Goal: Information Seeking & Learning: Learn about a topic

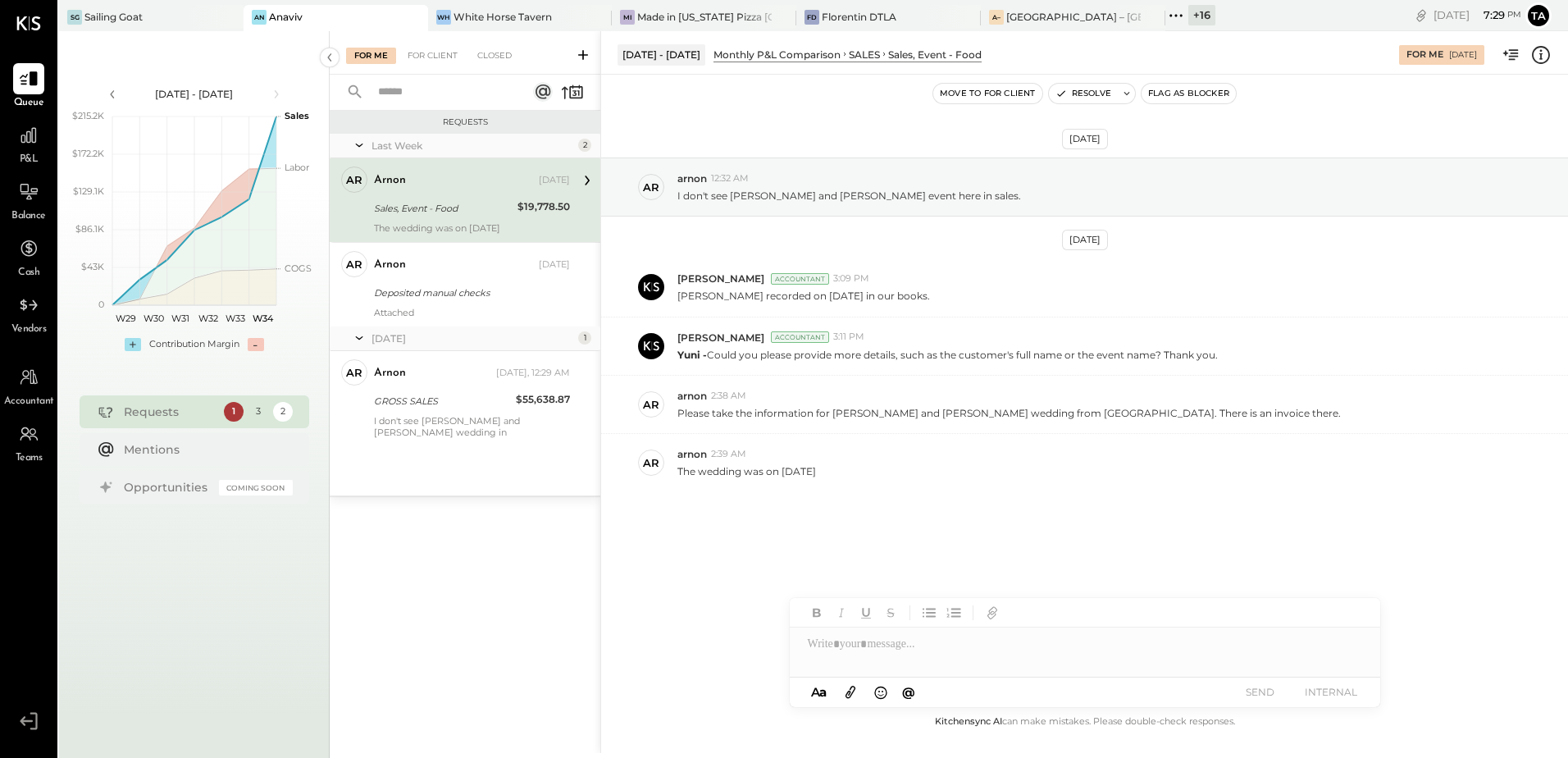
drag, startPoint x: 412, startPoint y: 206, endPoint x: 411, endPoint y: 236, distance: 30.0
click at [412, 206] on div "Sales, Event - Food" at bounding box center [443, 208] width 138 height 16
drag, startPoint x: 778, startPoint y: 471, endPoint x: 825, endPoint y: 475, distance: 47.2
click at [816, 475] on p "The wedding was on [DATE]" at bounding box center [746, 471] width 138 height 14
drag, startPoint x: 825, startPoint y: 475, endPoint x: 1008, endPoint y: 488, distance: 183.5
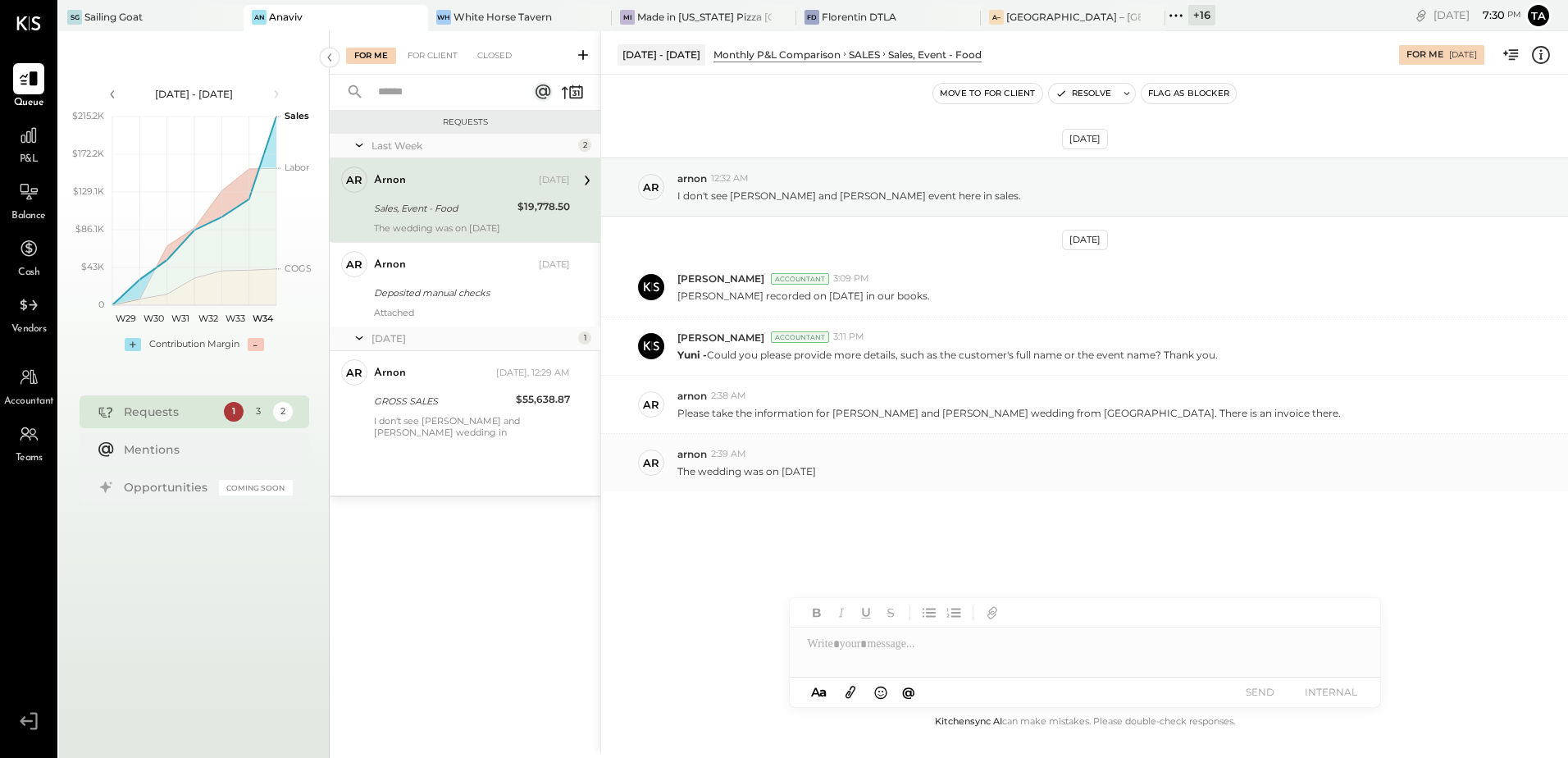
click at [1008, 488] on div "ar arnon 2:39 AM The wedding was on [DATE]" at bounding box center [1085, 462] width 967 height 57
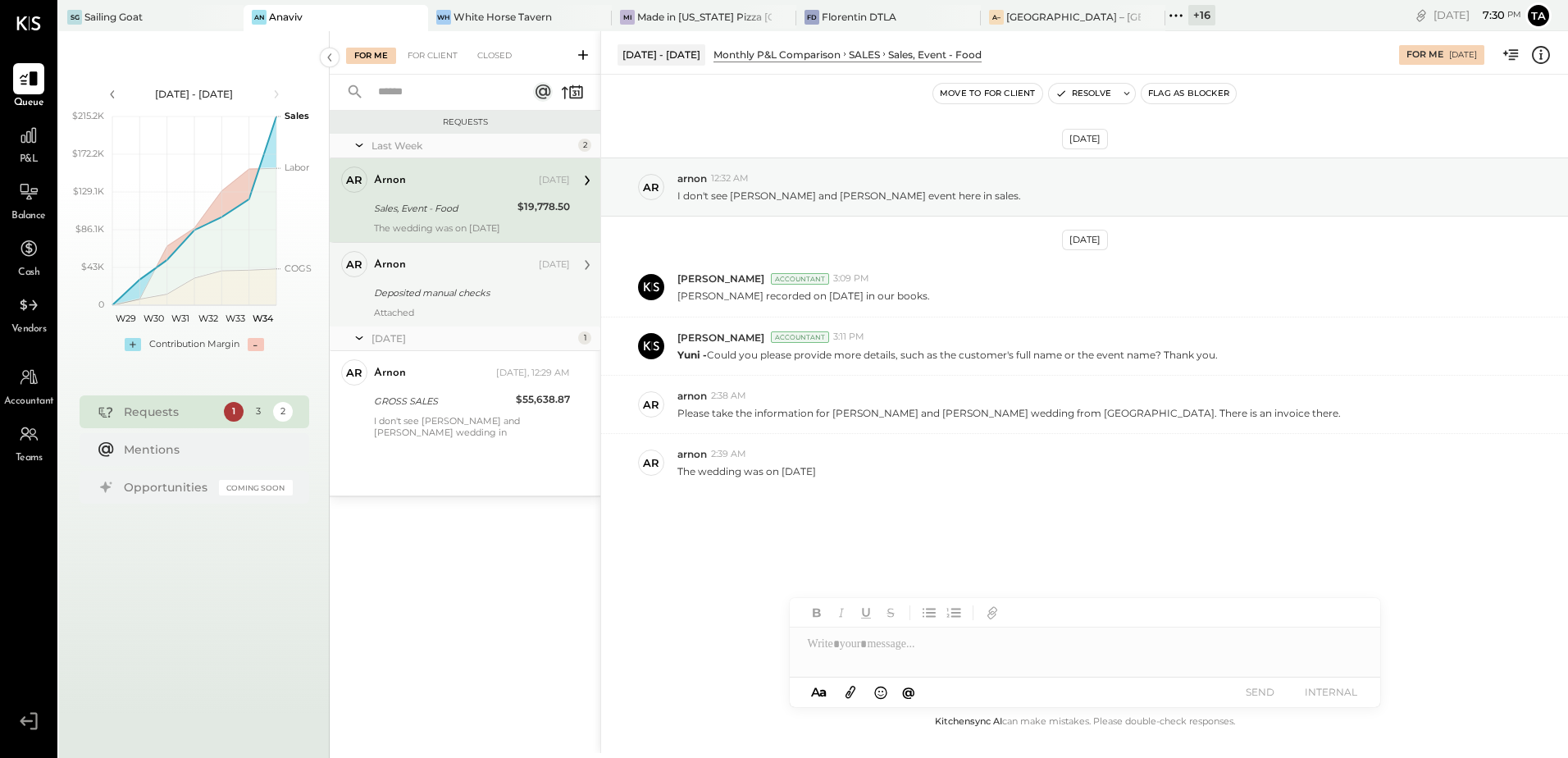
click at [483, 310] on div "Attached" at bounding box center [472, 312] width 196 height 12
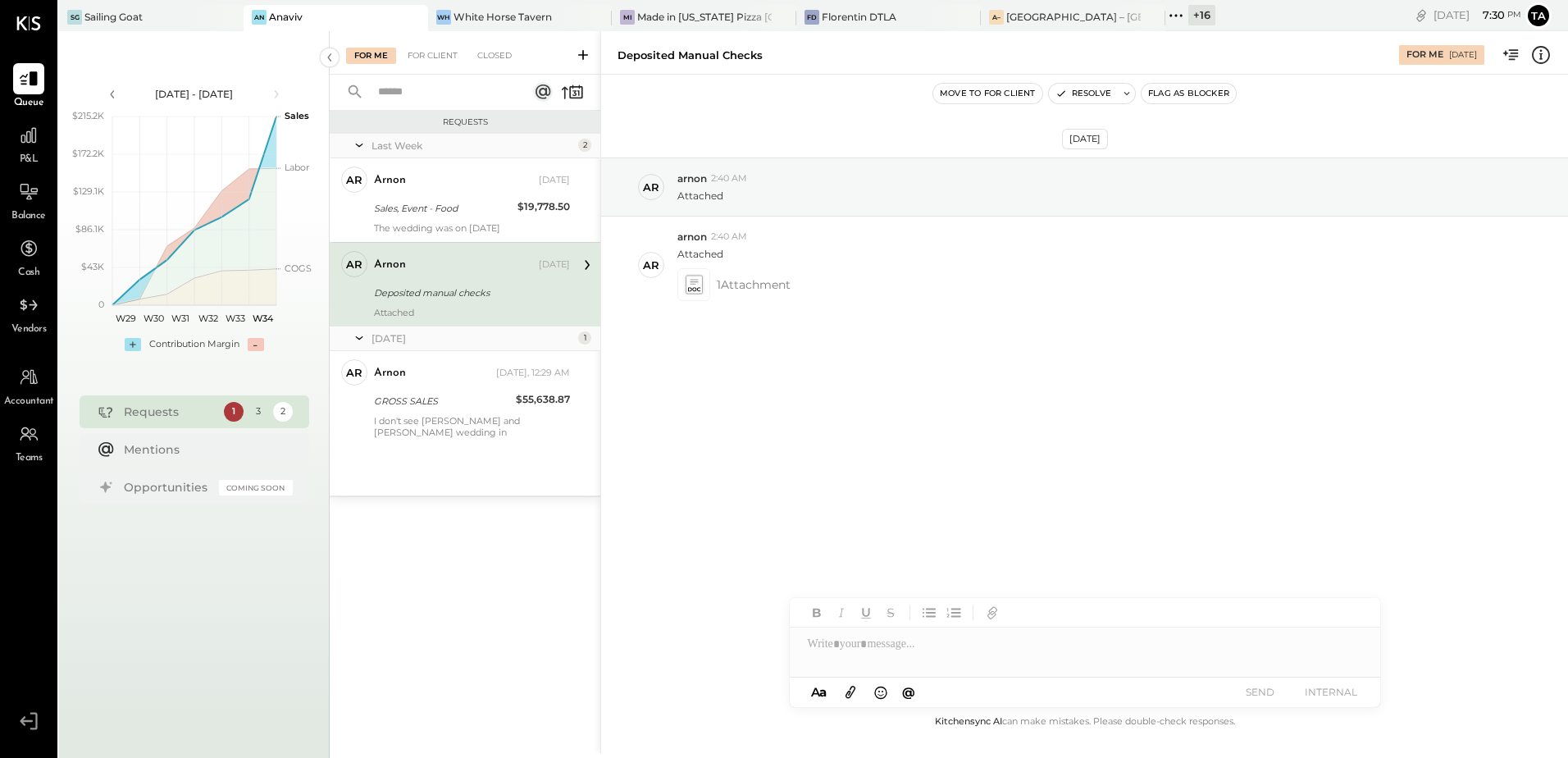
click at [910, 409] on div "[DATE] ar arnon 2:40 AM Attached ar arnon 2:40 AM Attached 1 Attachment" at bounding box center [1085, 277] width 967 height 321
click at [695, 289] on icon at bounding box center [694, 289] width 12 height 4
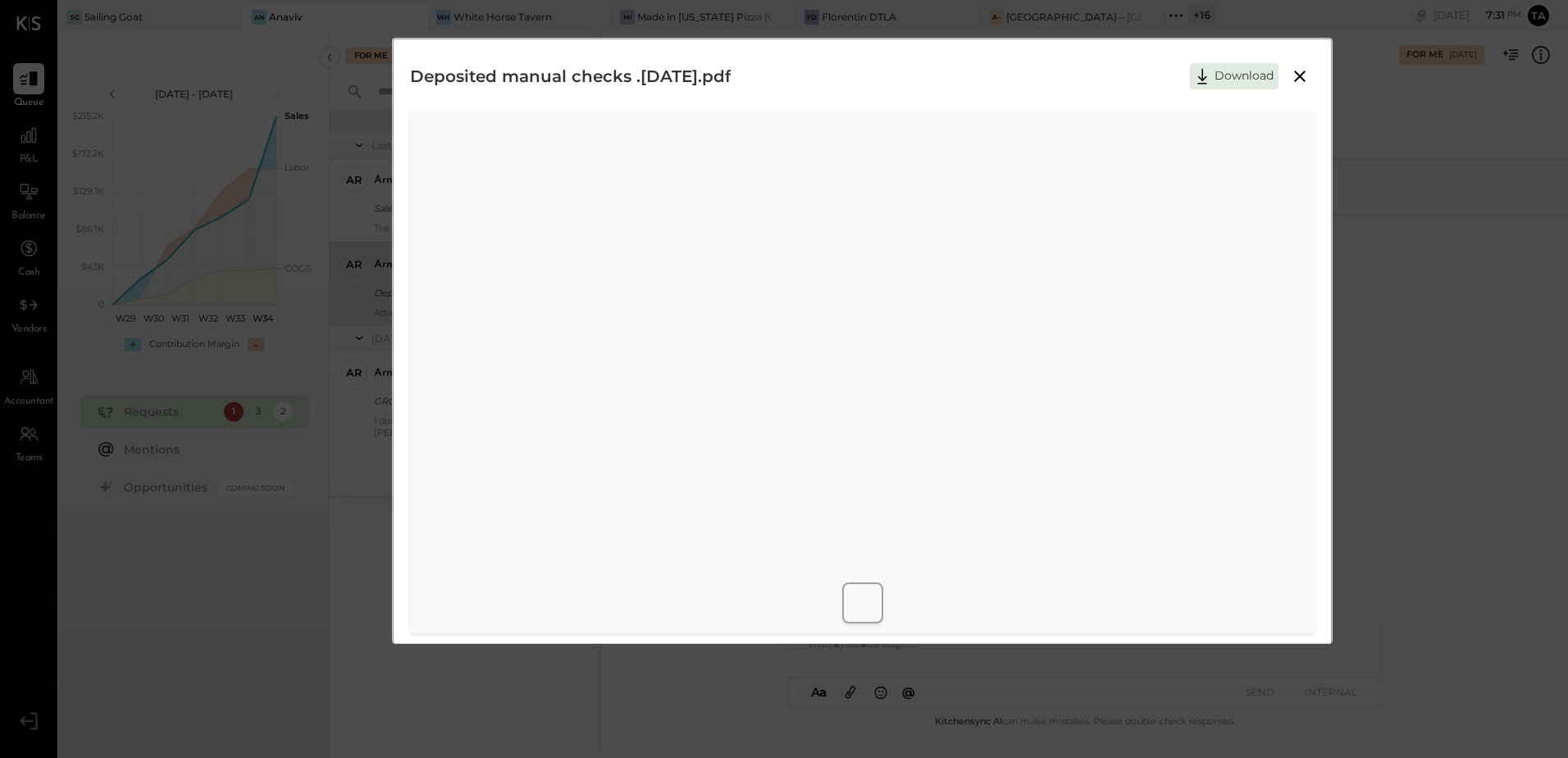
click at [1302, 76] on icon at bounding box center [1300, 76] width 20 height 20
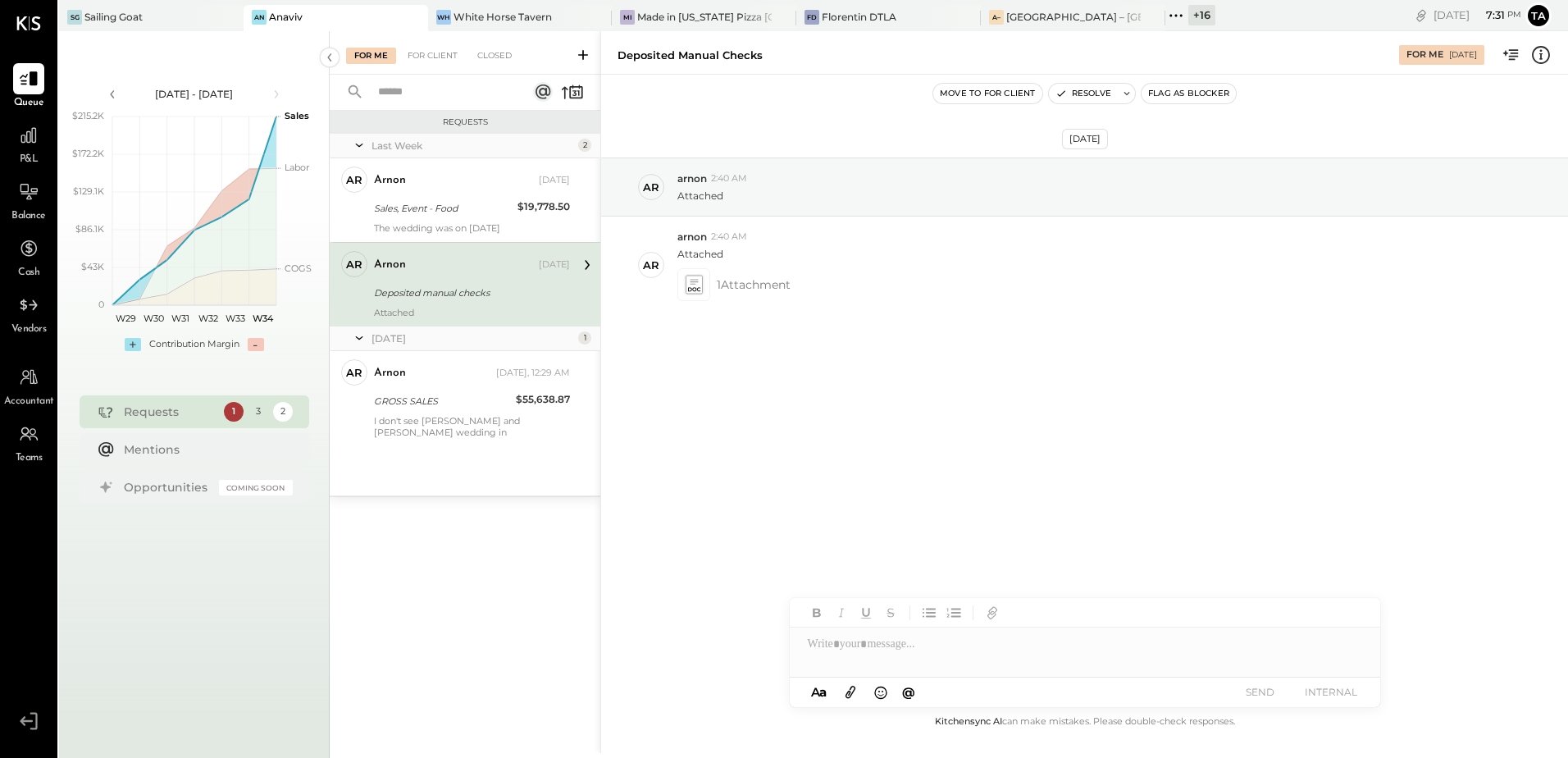
click at [907, 651] on div at bounding box center [1085, 644] width 591 height 33
click at [1125, 97] on icon at bounding box center [1126, 93] width 12 height 12
type textarea "**********"
click at [1235, 214] on button "Resolve" at bounding box center [1236, 207] width 74 height 20
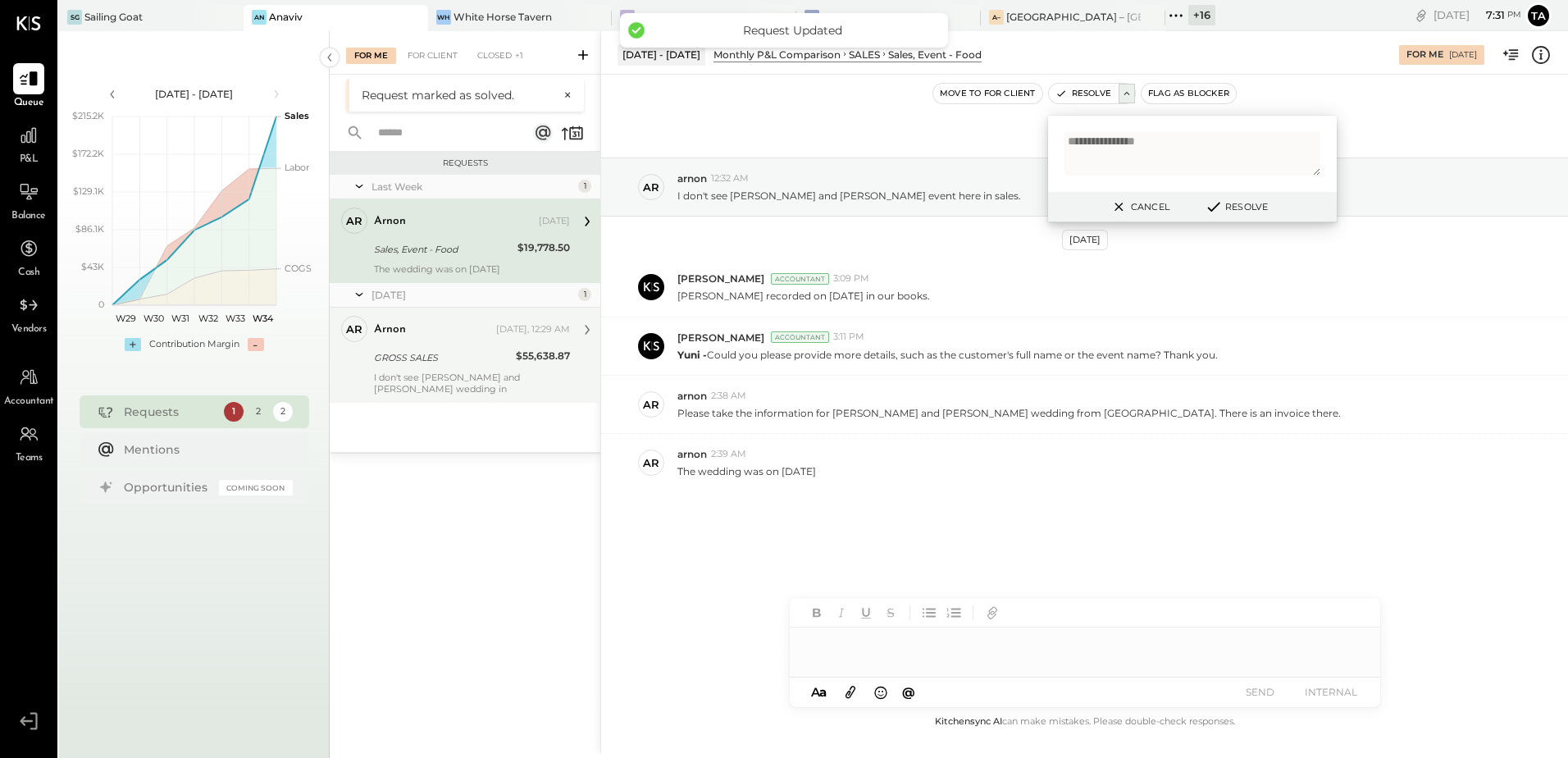
click at [430, 350] on div "GROSS SALES" at bounding box center [442, 358] width 137 height 16
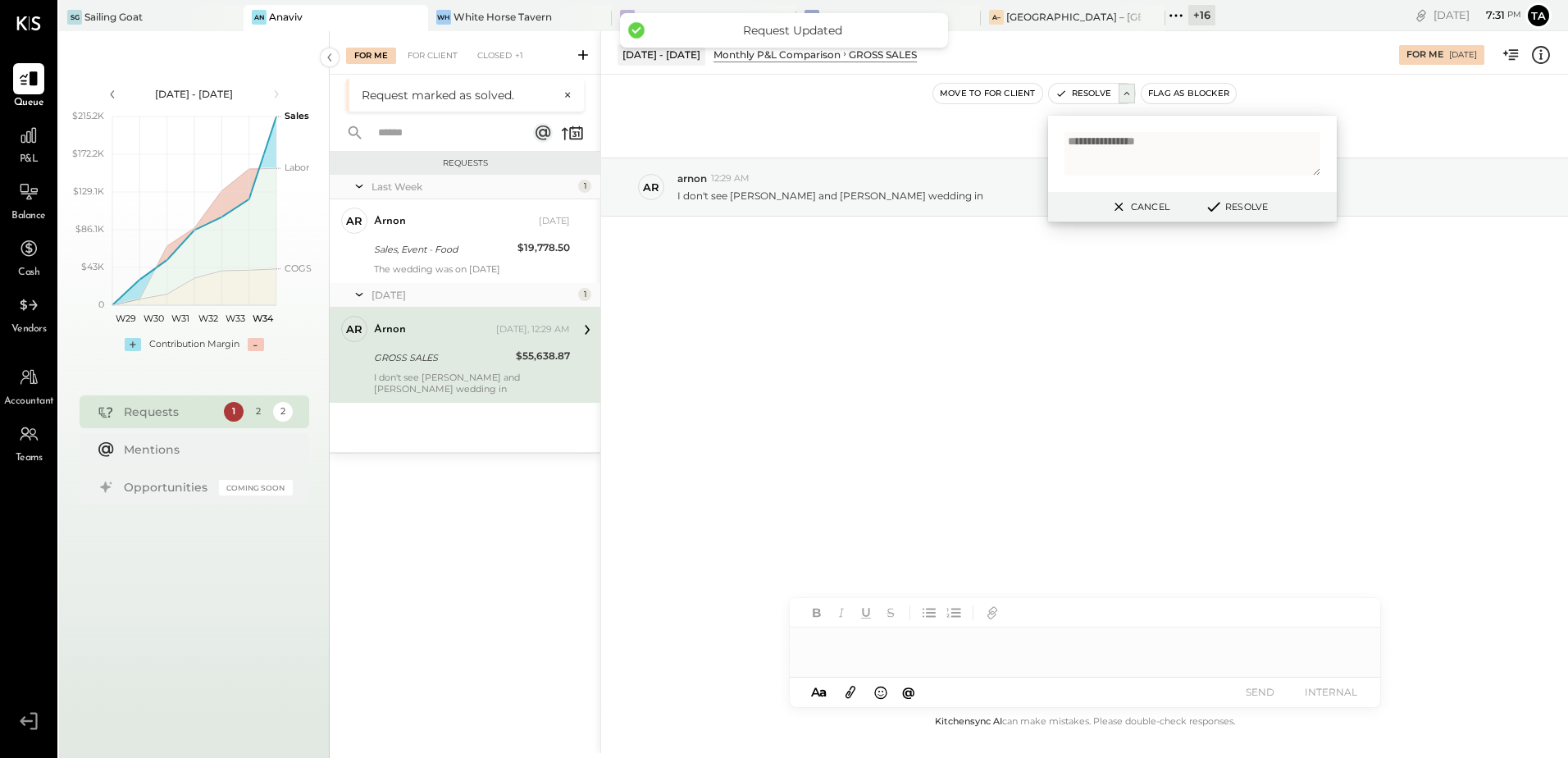
click at [957, 382] on div "[DATE] ar arnon 12:29 AM I don't see [PERSON_NAME] and [PERSON_NAME] wedding in" at bounding box center [1085, 394] width 967 height 637
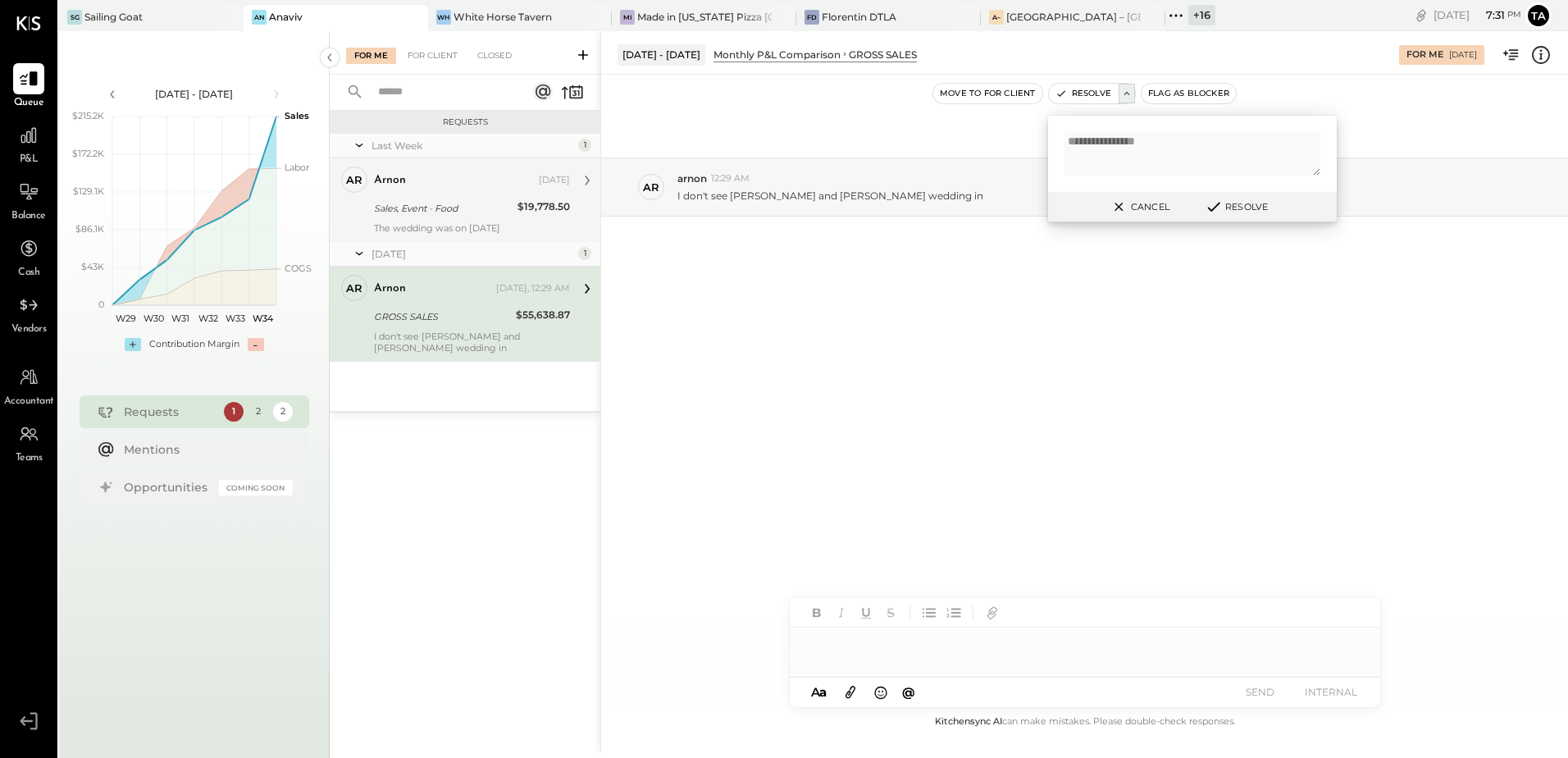
click at [448, 214] on div "Sales, Event - Food" at bounding box center [443, 208] width 138 height 16
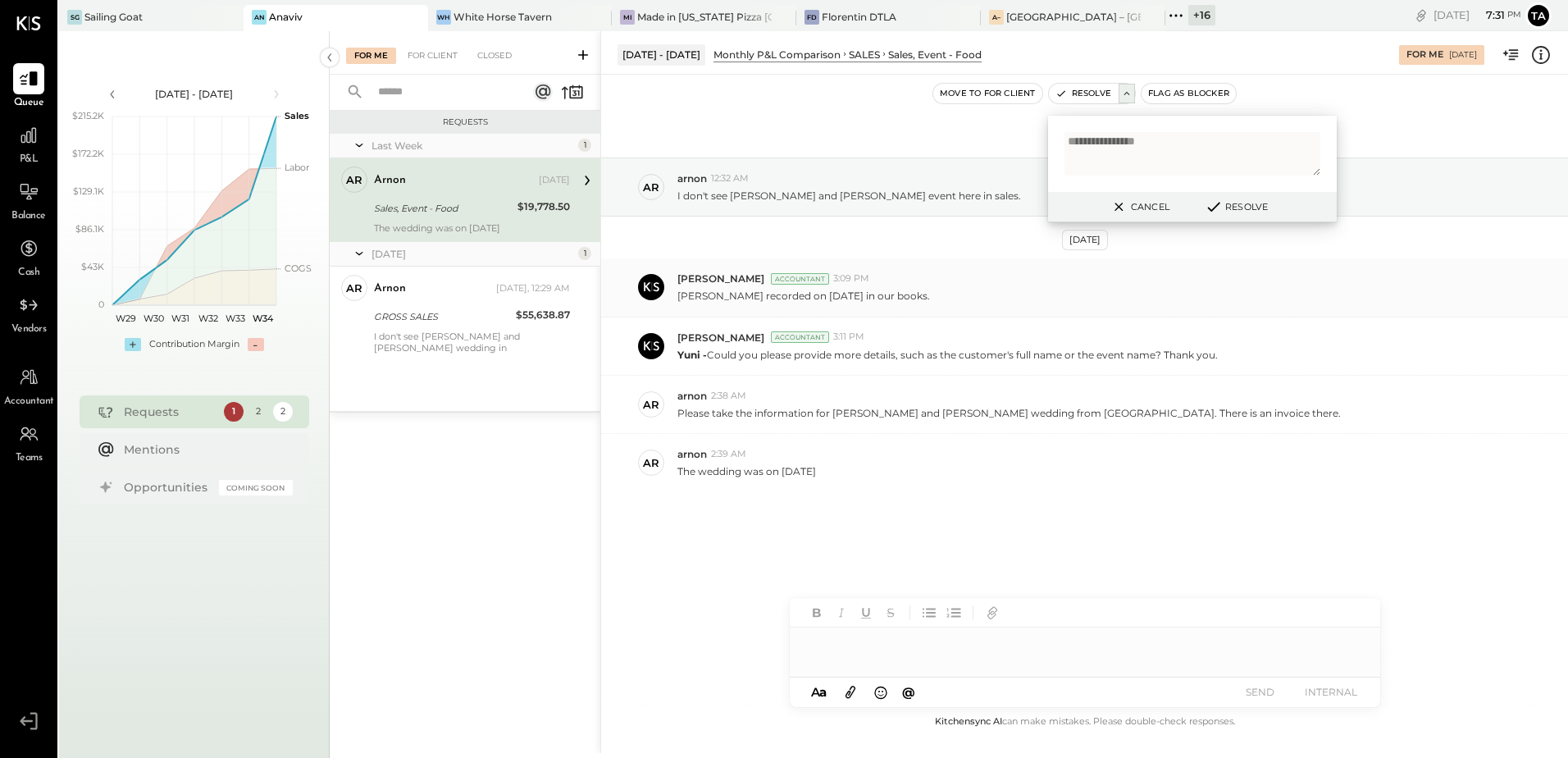
click at [741, 304] on div "[PERSON_NAME] Accountant 3:09 PM [PERSON_NAME] recorded on [DATE] in our books." at bounding box center [1085, 287] width 967 height 58
click at [1145, 213] on button "Cancel" at bounding box center [1139, 207] width 71 height 21
click at [1062, 359] on p "[PERSON_NAME] - Could you please provide more details, such as the customer's f…" at bounding box center [948, 355] width 541 height 14
click at [759, 413] on p "Please take the information for [PERSON_NAME] and [PERSON_NAME] wedding from [G…" at bounding box center [1008, 413] width 663 height 14
drag, startPoint x: 759, startPoint y: 413, endPoint x: 863, endPoint y: 418, distance: 104.1
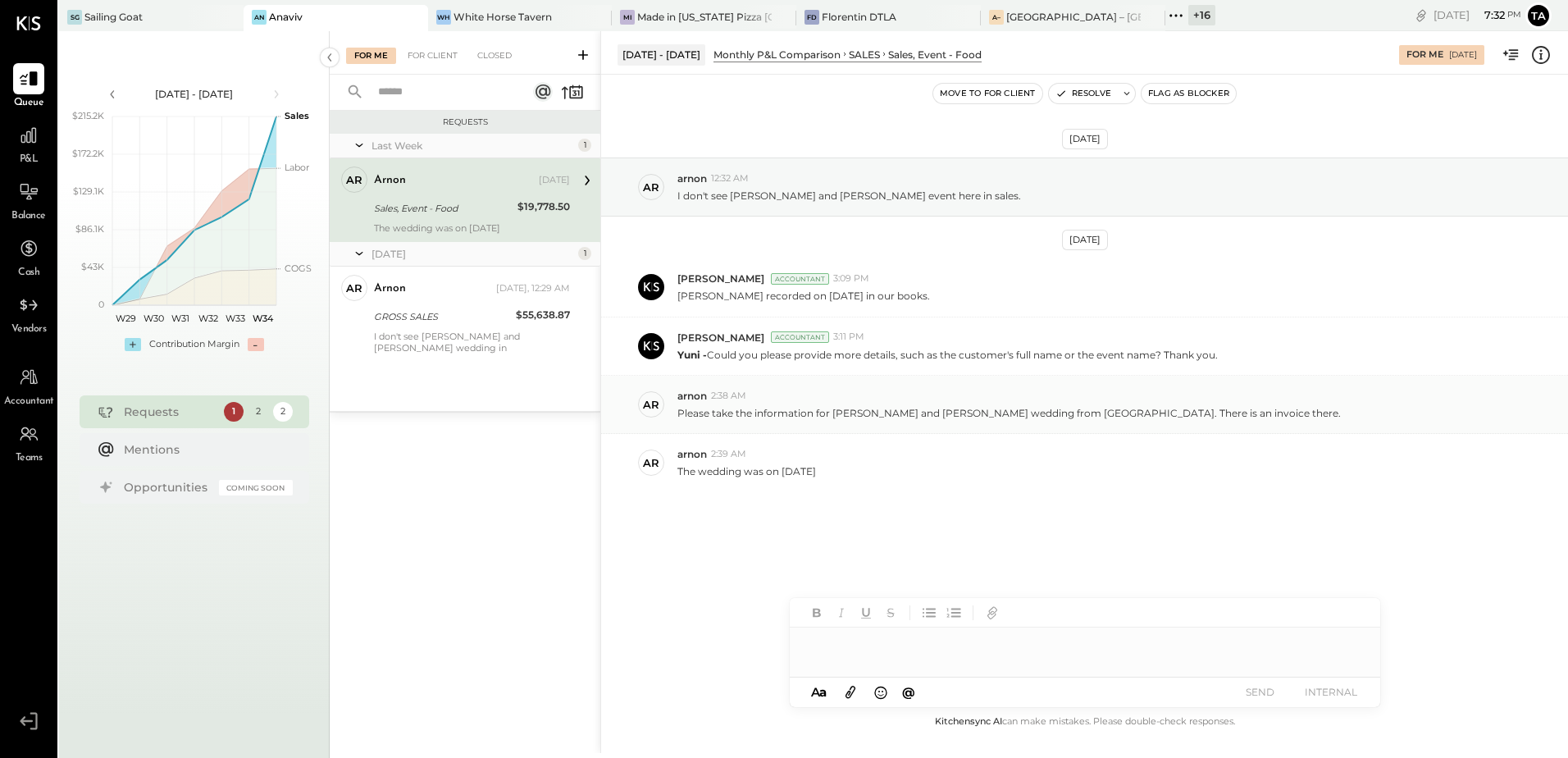
click at [863, 418] on p "Please take the information for [PERSON_NAME] and [PERSON_NAME] wedding from [G…" at bounding box center [1008, 413] width 663 height 14
drag, startPoint x: 833, startPoint y: 414, endPoint x: 913, endPoint y: 412, distance: 80.0
click at [913, 412] on p "Please take the information for [PERSON_NAME] and [PERSON_NAME] wedding from [G…" at bounding box center [1008, 413] width 663 height 14
click at [994, 472] on div "The wedding was on [DATE]" at bounding box center [1116, 469] width 877 height 17
drag, startPoint x: 830, startPoint y: 411, endPoint x: 892, endPoint y: 415, distance: 62.1
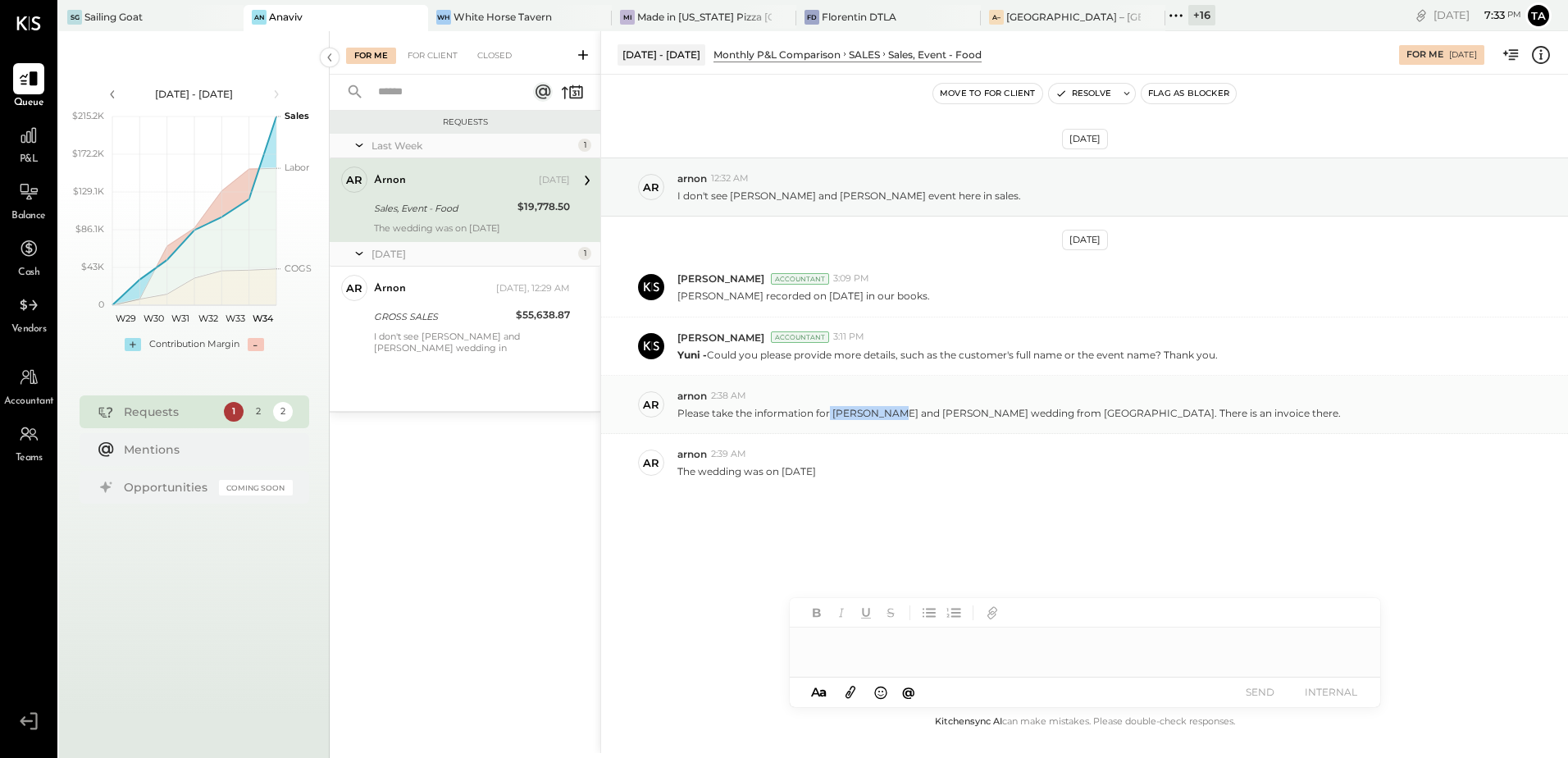
click at [892, 415] on p "Please take the information for [PERSON_NAME] and [PERSON_NAME] wedding from [G…" at bounding box center [1008, 413] width 663 height 14
click at [1170, 417] on div "Please take the information for [PERSON_NAME] and [PERSON_NAME] wedding from [G…" at bounding box center [1116, 411] width 877 height 17
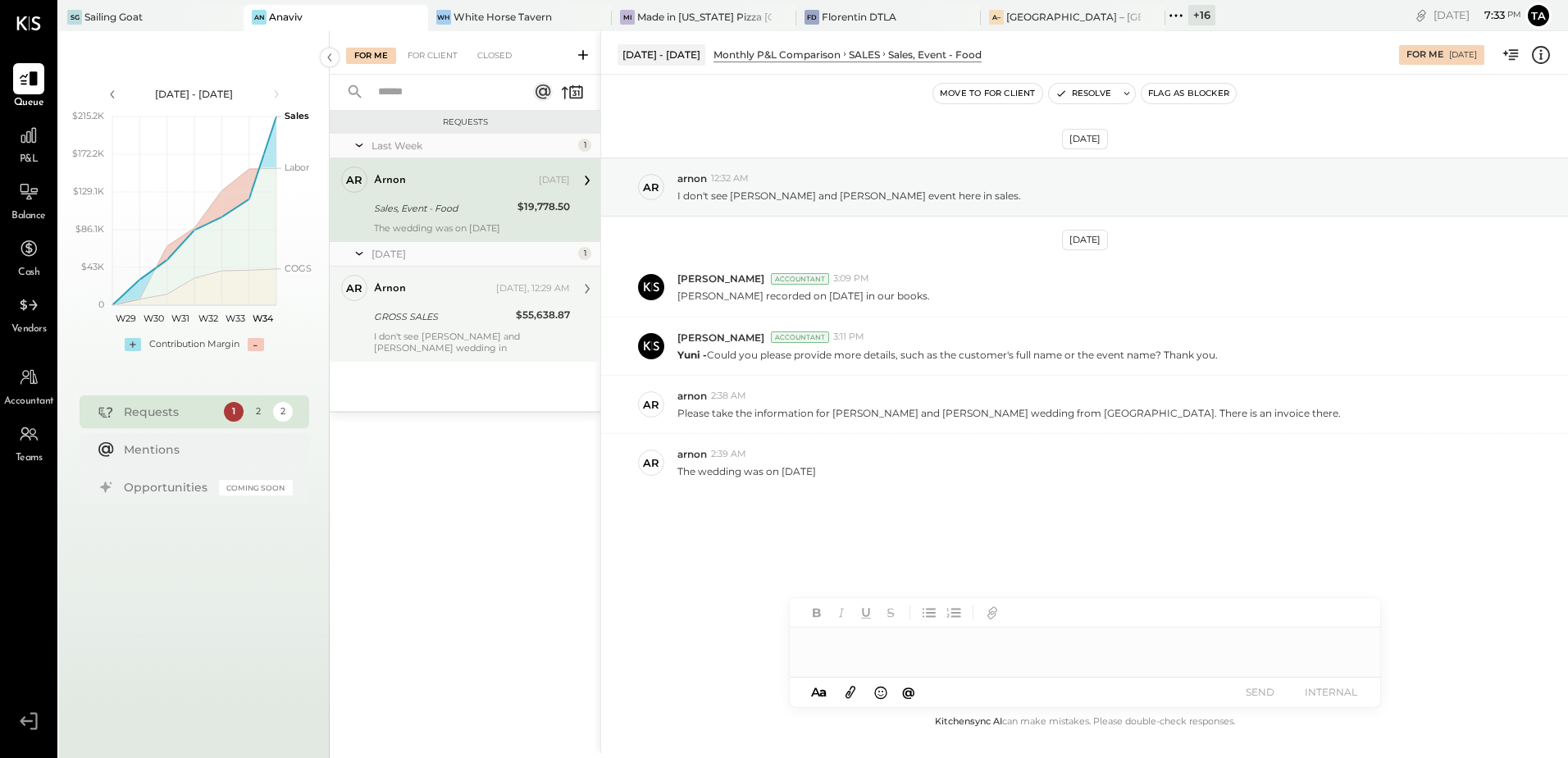
drag, startPoint x: 434, startPoint y: 200, endPoint x: 516, endPoint y: 295, distance: 125.5
click at [434, 200] on div "Sales, Event - Food" at bounding box center [443, 208] width 138 height 16
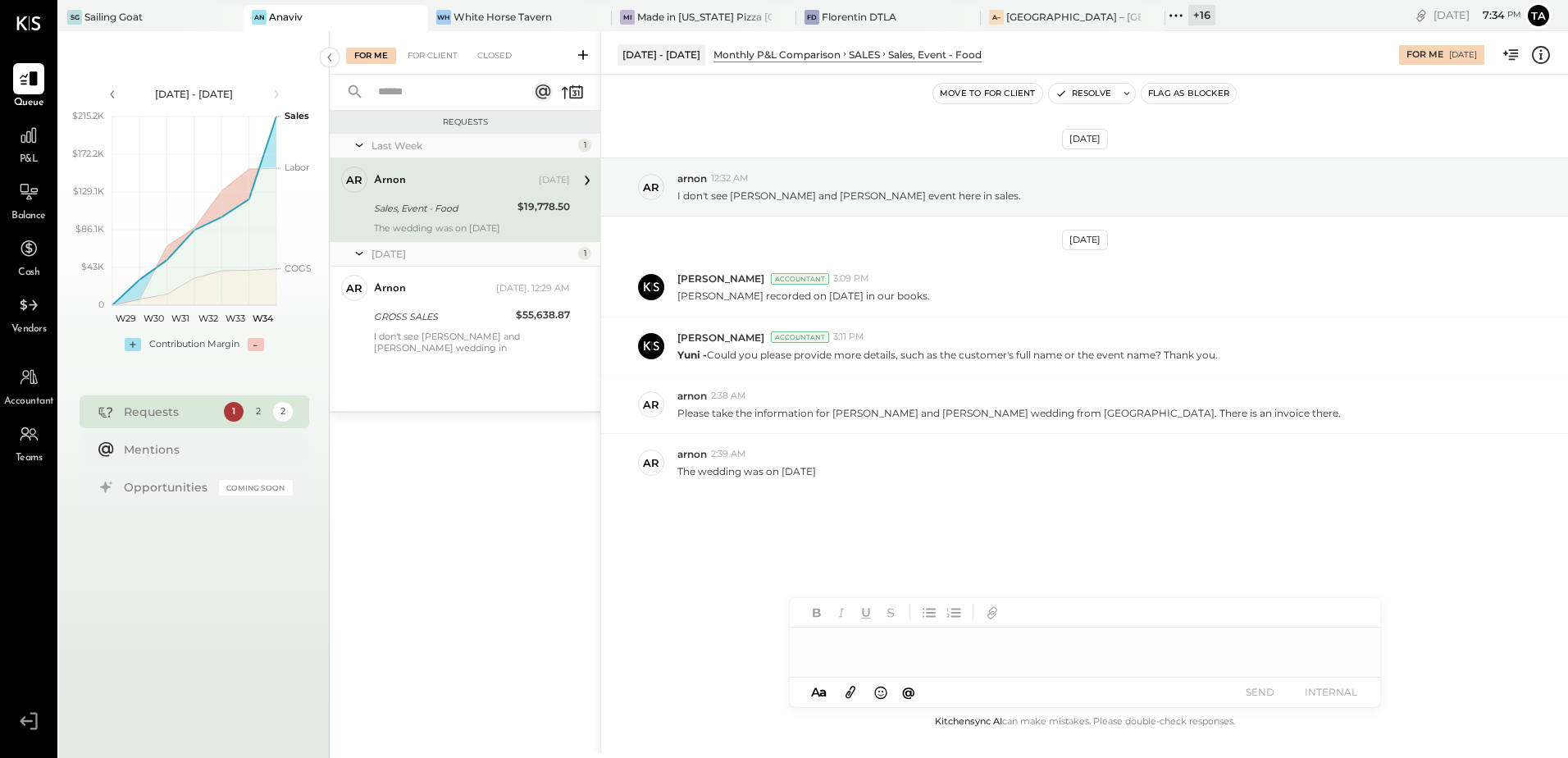
click at [907, 644] on div at bounding box center [1085, 644] width 591 height 33
click at [946, 644] on div at bounding box center [1085, 644] width 591 height 33
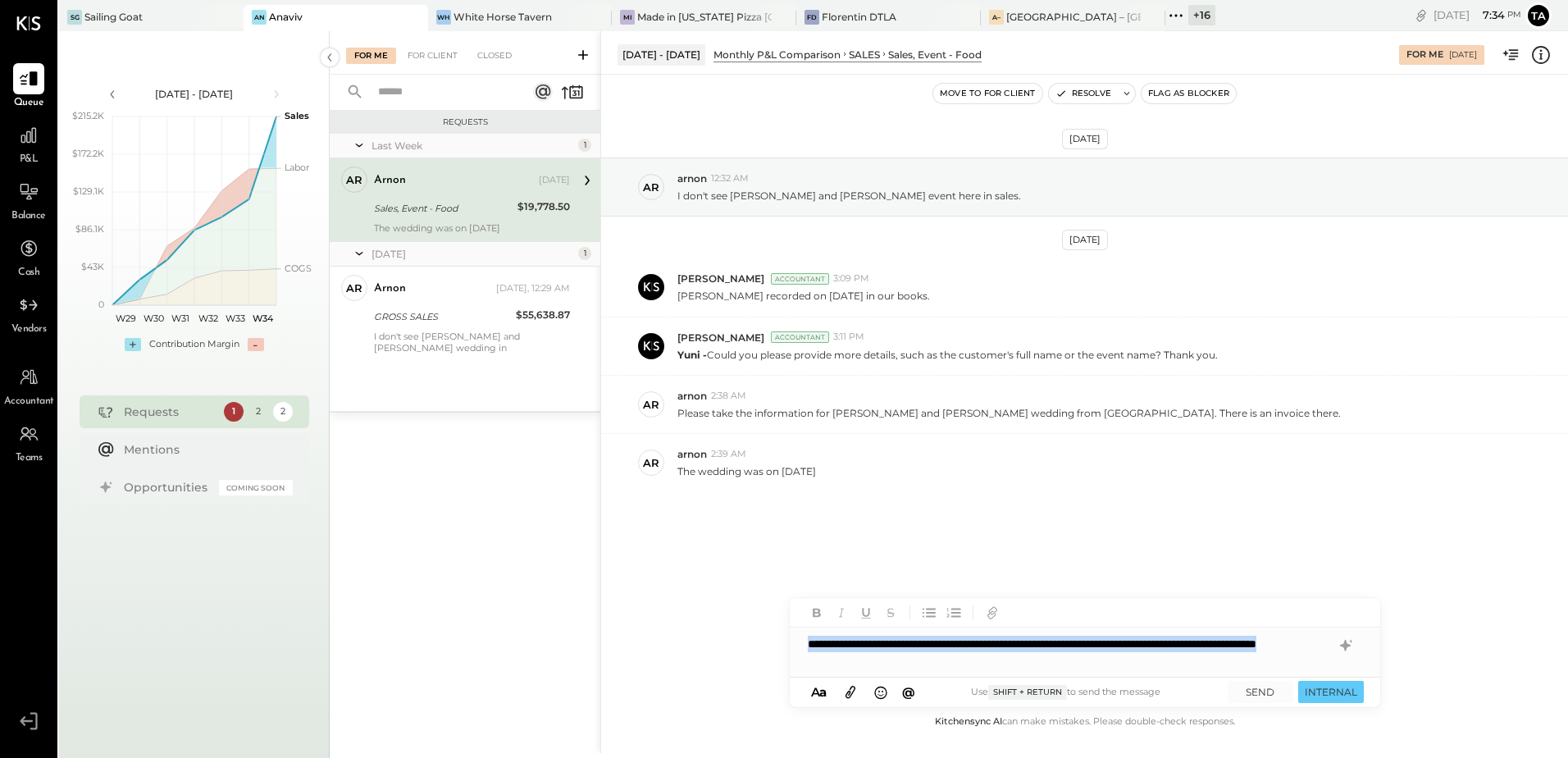
click at [965, 668] on div "**********" at bounding box center [1085, 652] width 591 height 49
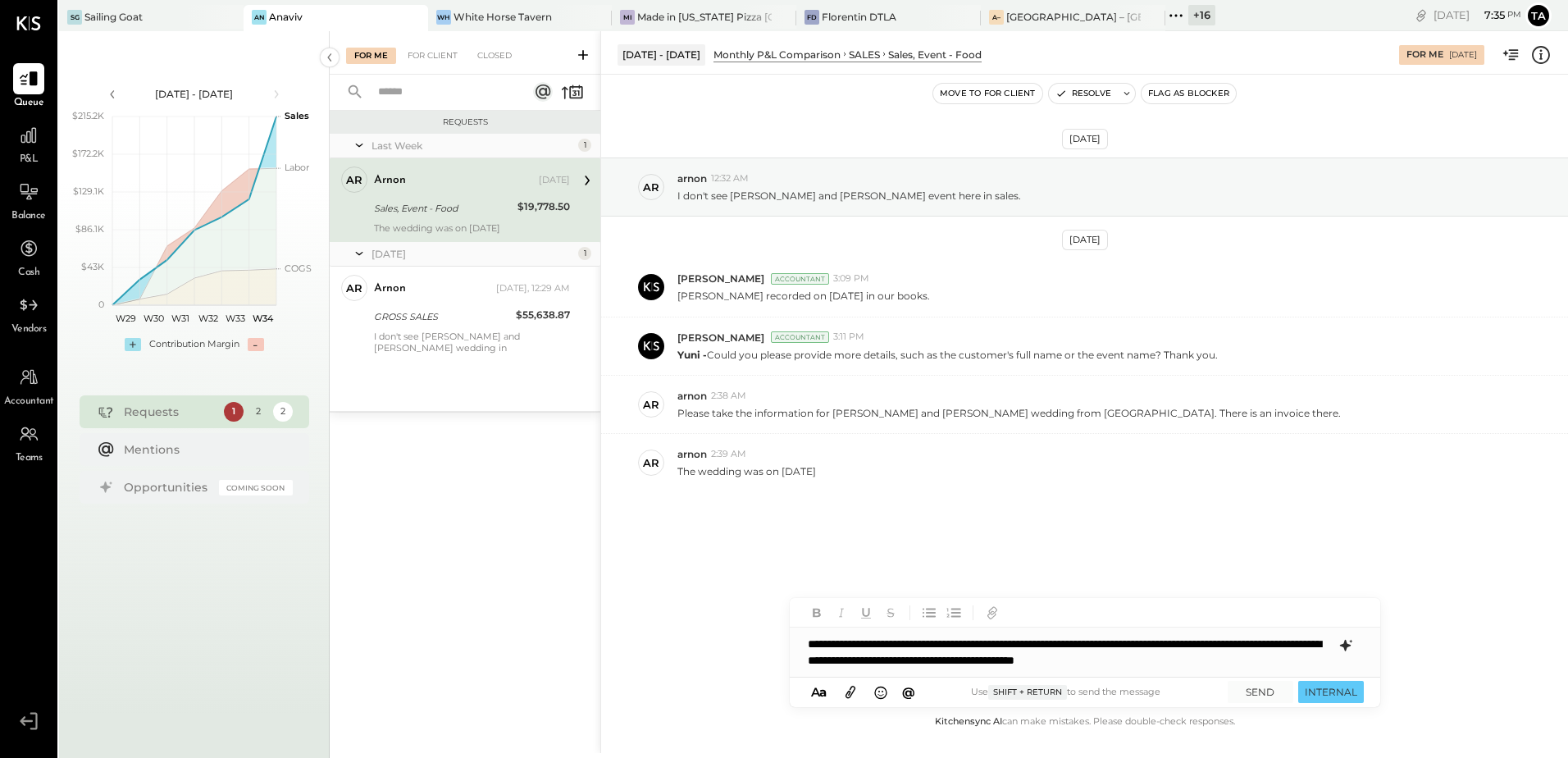
click at [1346, 650] on icon at bounding box center [1345, 646] width 11 height 12
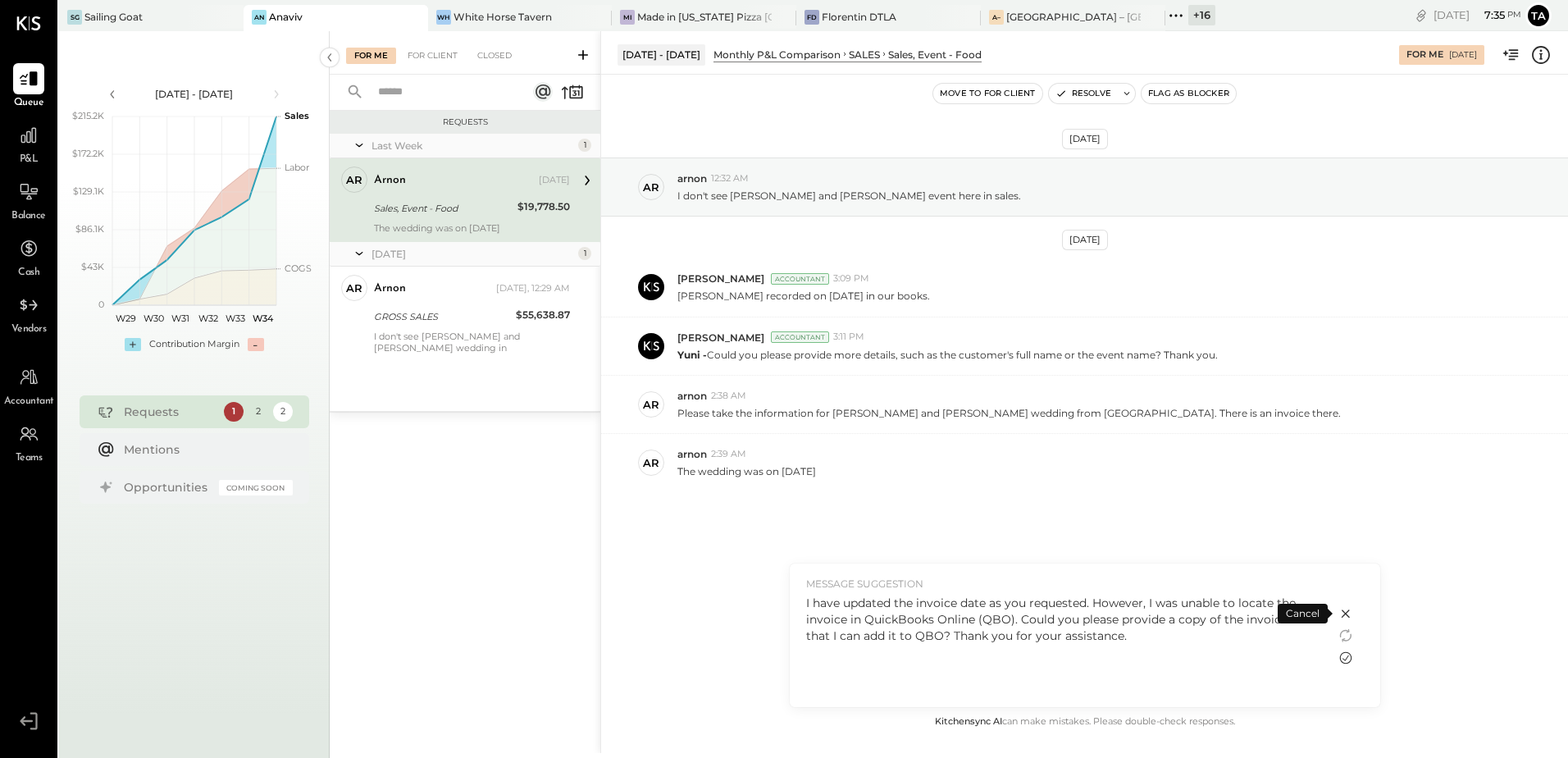
click at [1345, 660] on icon at bounding box center [1346, 659] width 12 height 12
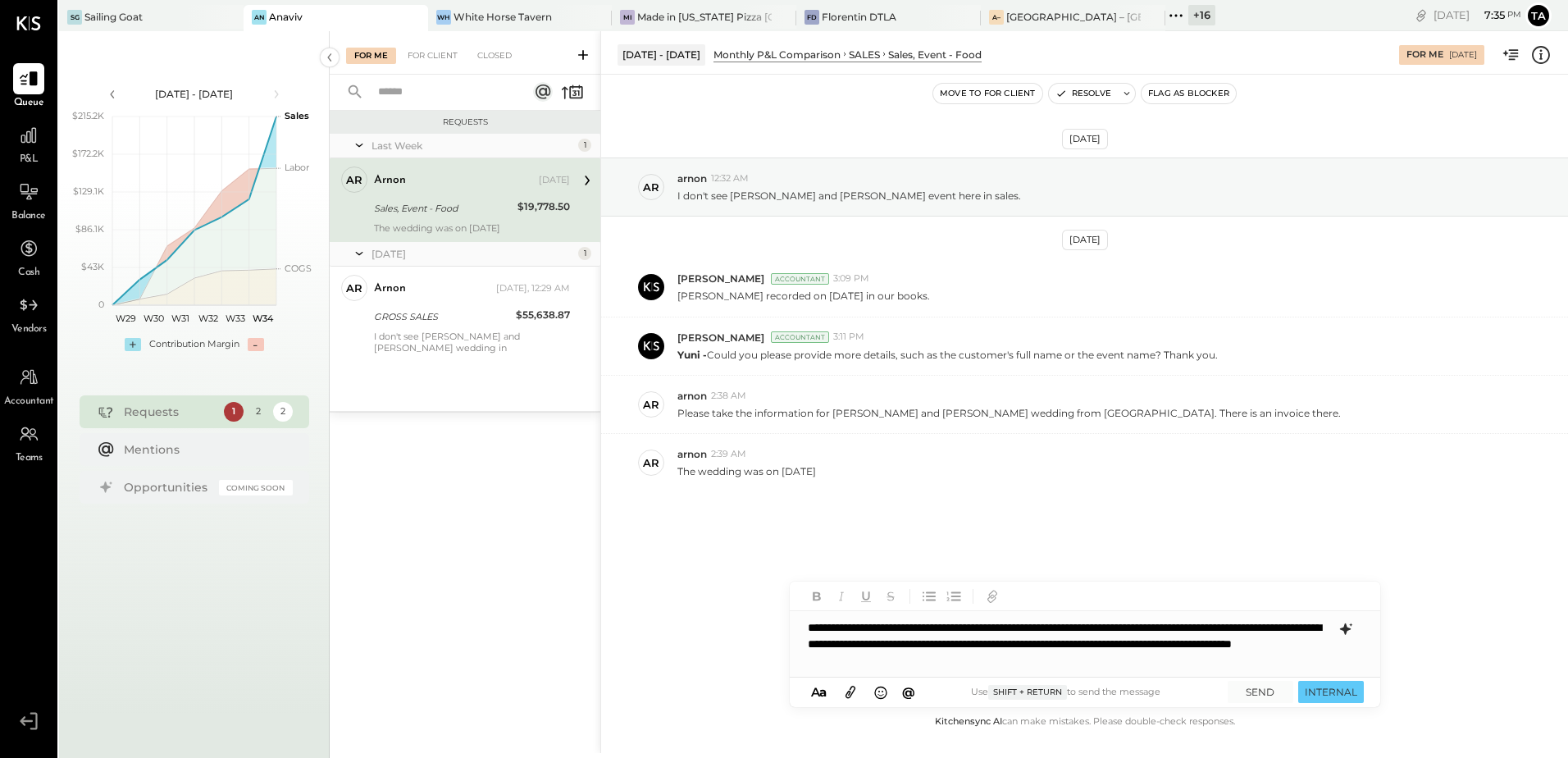
click at [852, 643] on div "**********" at bounding box center [1085, 645] width 591 height 66
click at [925, 659] on div "**********" at bounding box center [1085, 645] width 591 height 66
click at [1085, 659] on div "**********" at bounding box center [1085, 645] width 591 height 66
click at [1265, 662] on div "**********" at bounding box center [1085, 645] width 591 height 66
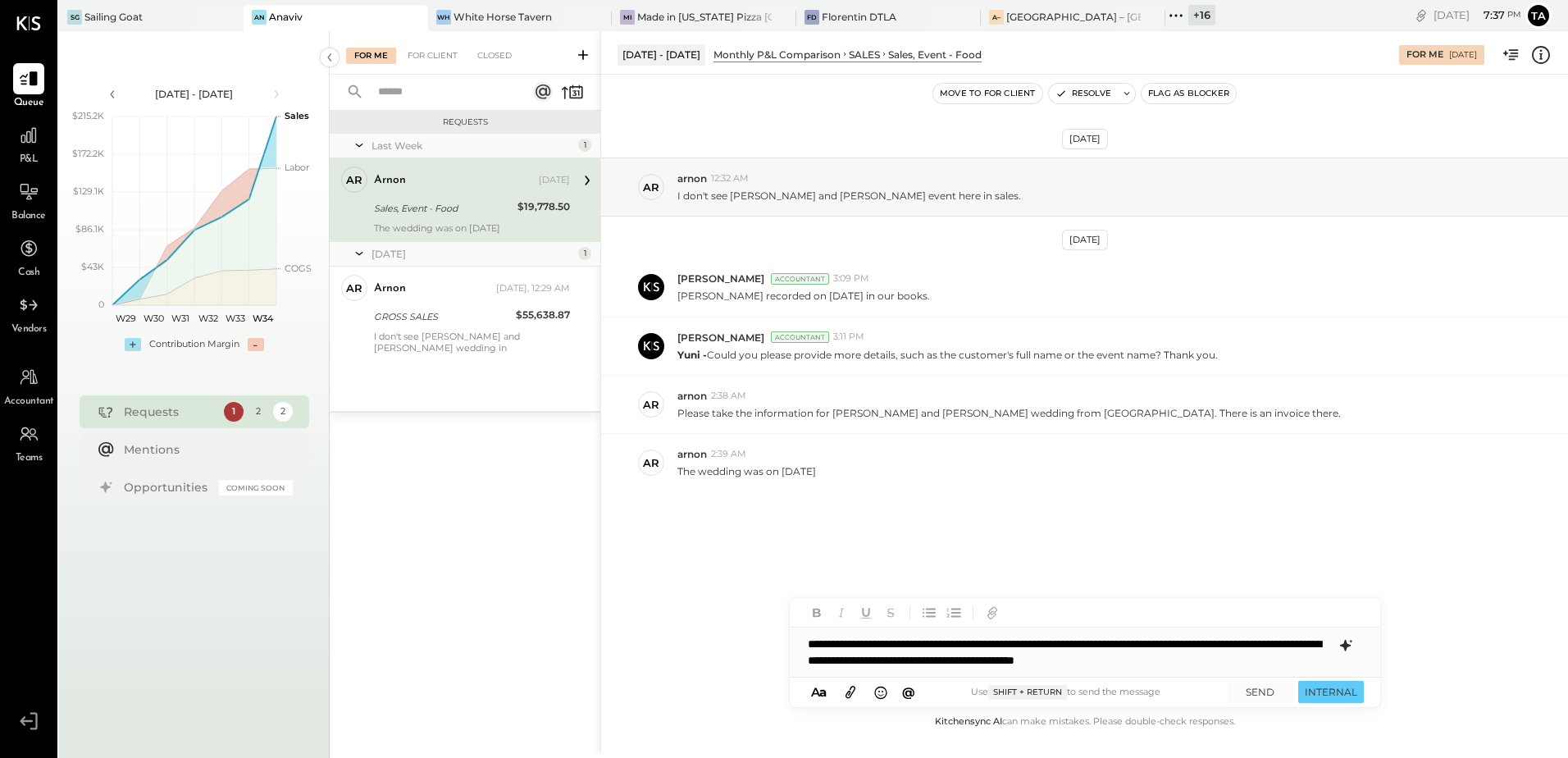
click at [1202, 641] on div "**********" at bounding box center [1085, 652] width 591 height 49
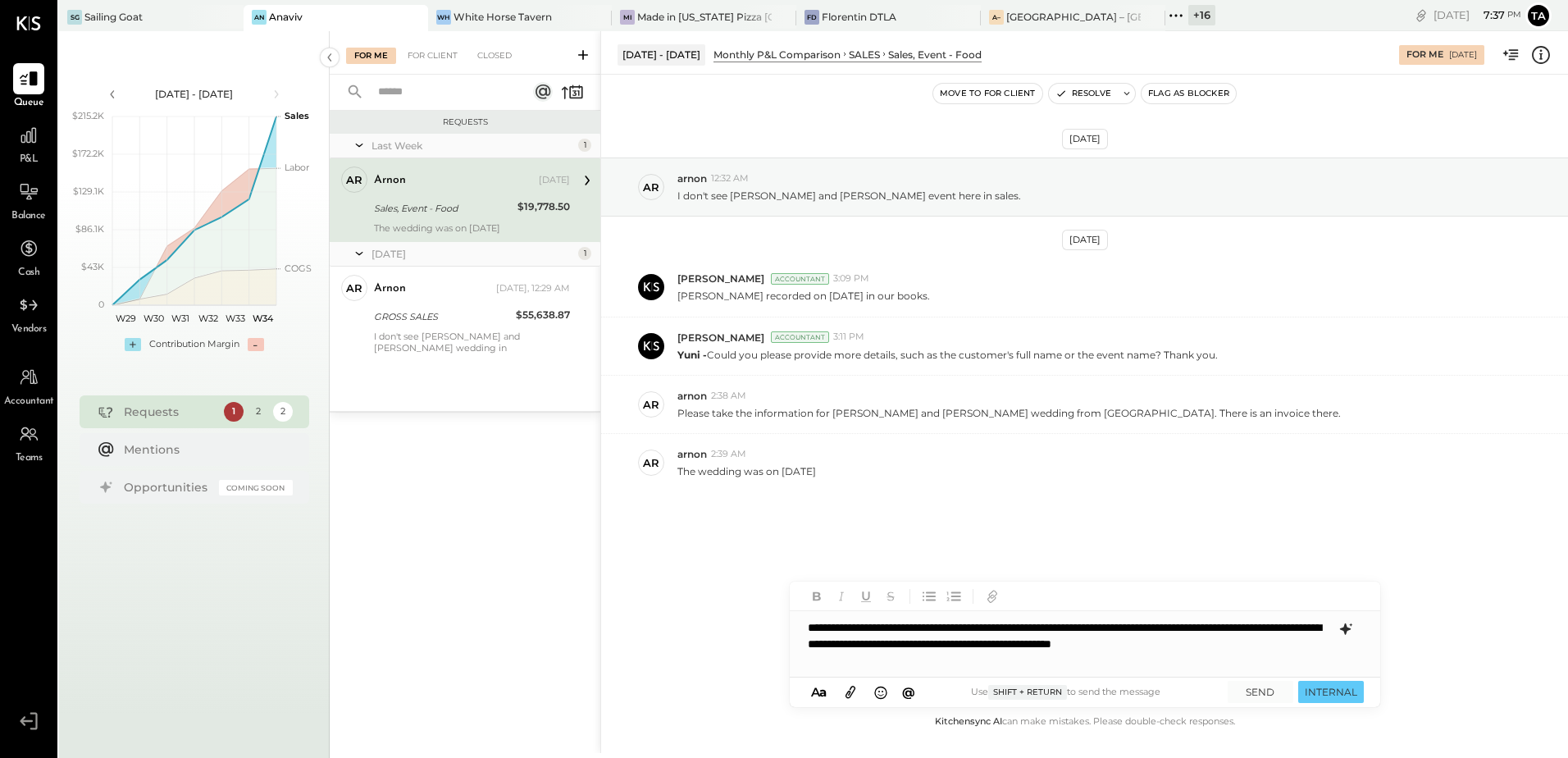
click at [933, 647] on div "**********" at bounding box center [1085, 645] width 591 height 66
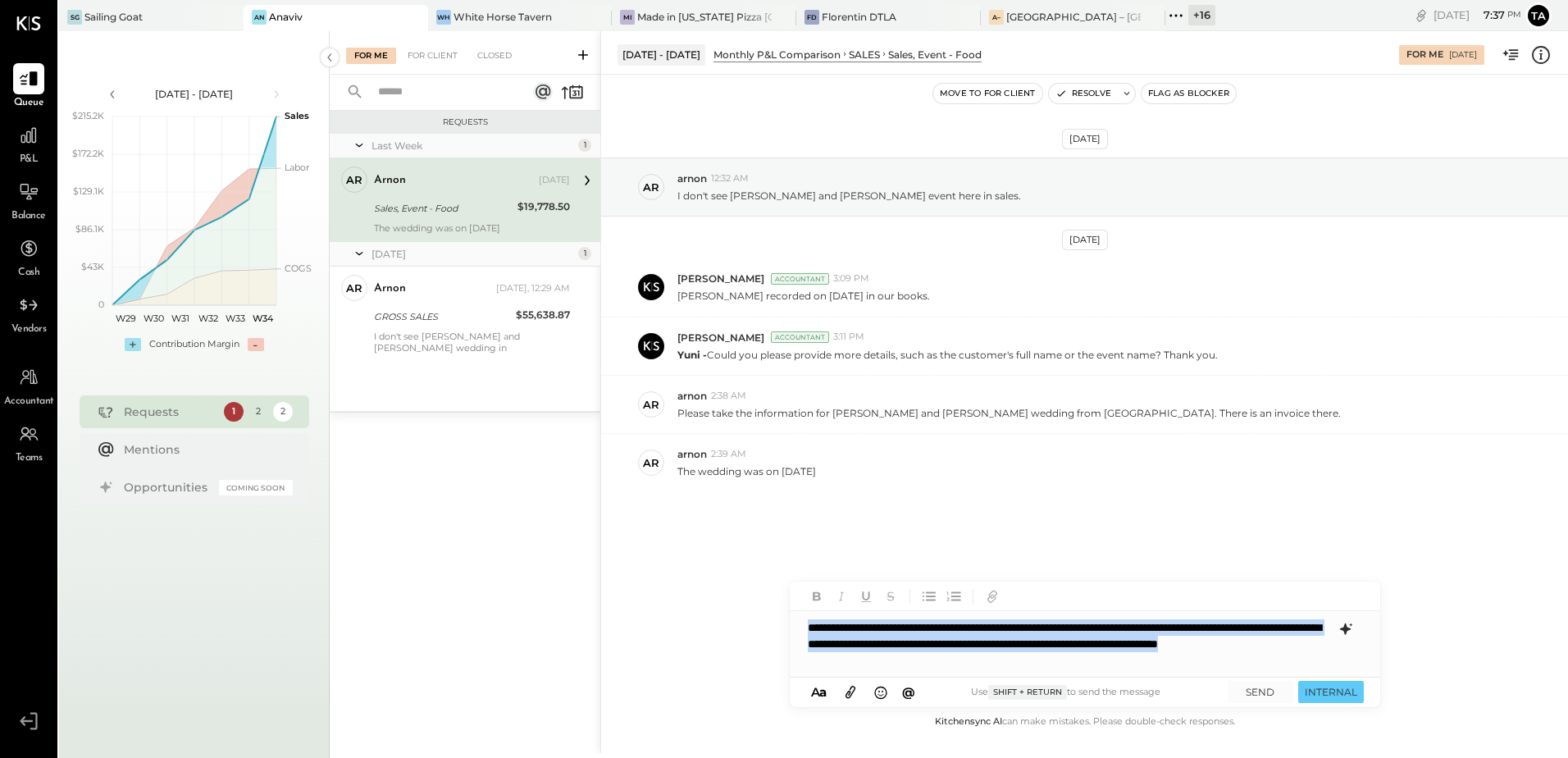
copy div "**********"
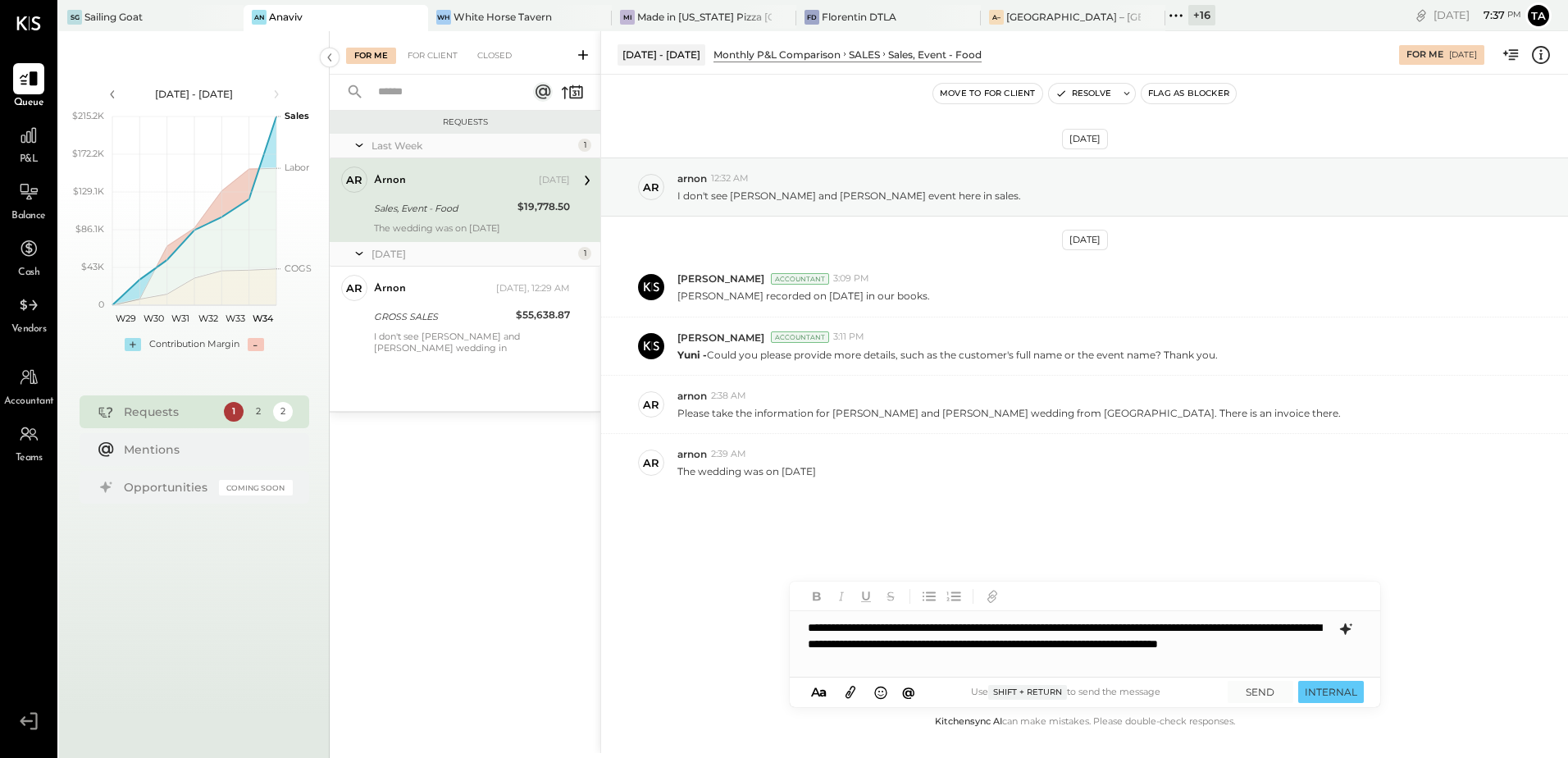
click at [1348, 635] on icon at bounding box center [1346, 629] width 20 height 20
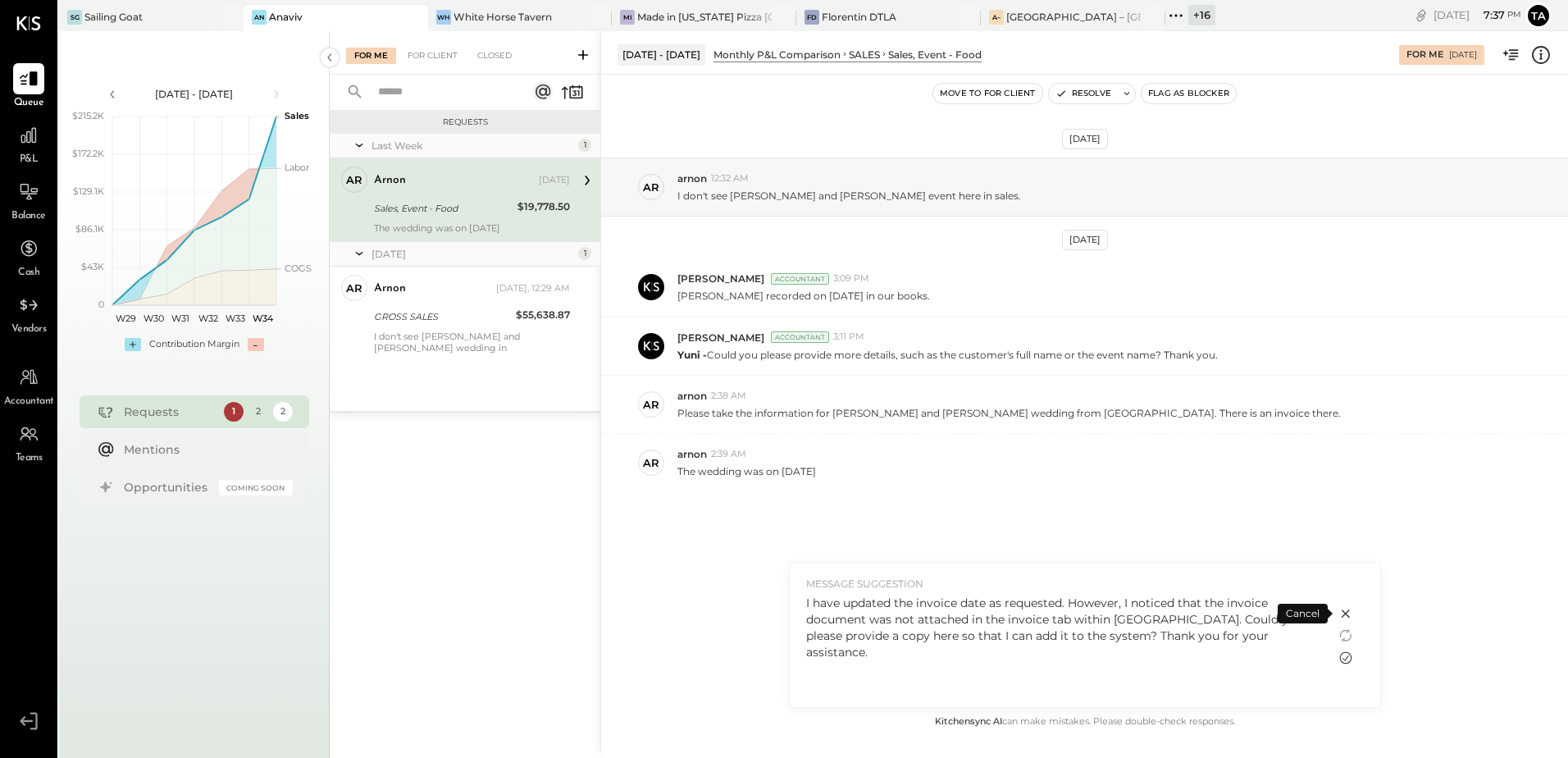
click at [1343, 659] on icon at bounding box center [1346, 659] width 12 height 12
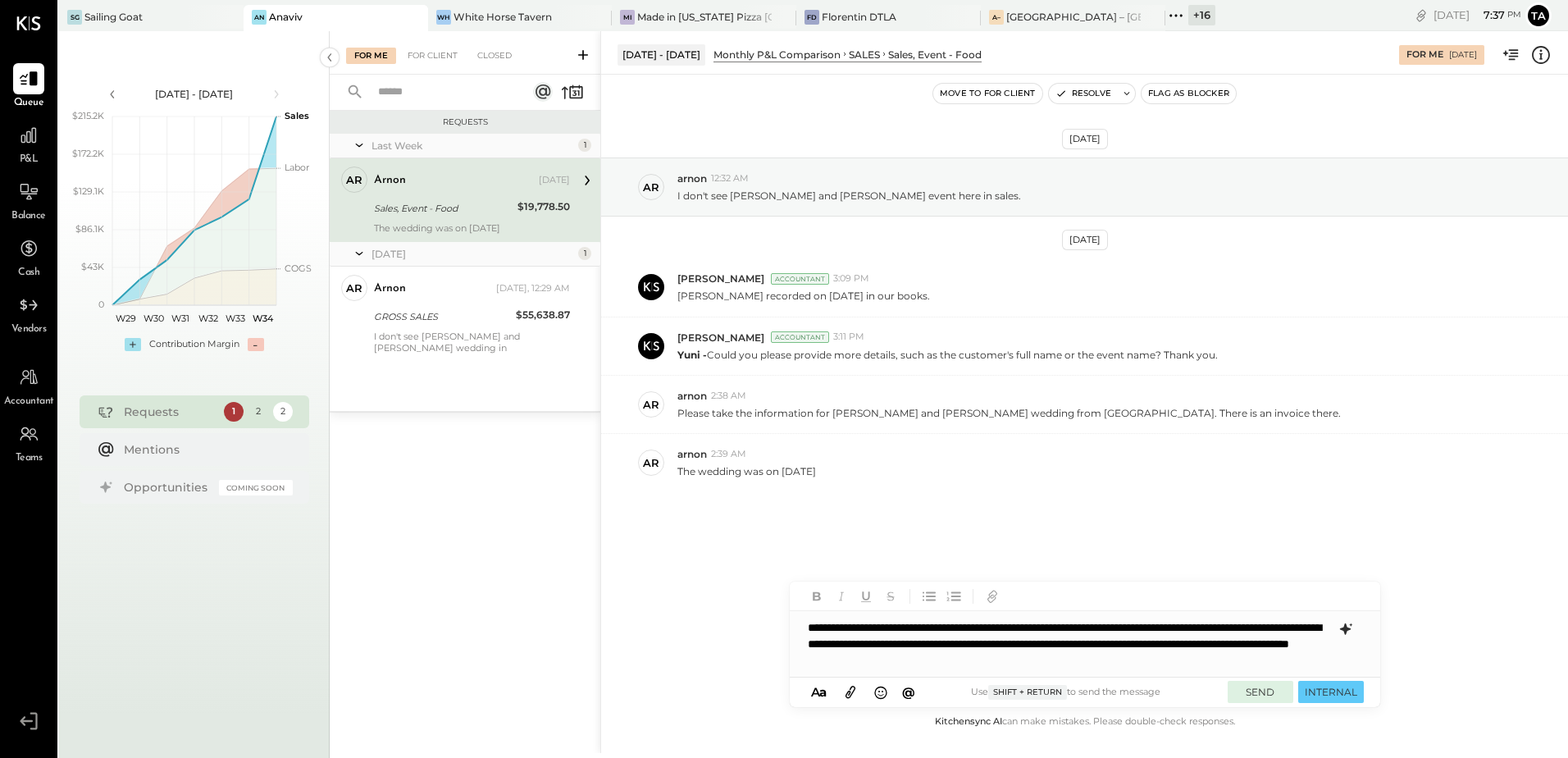
click at [1250, 699] on button "SEND" at bounding box center [1261, 692] width 66 height 22
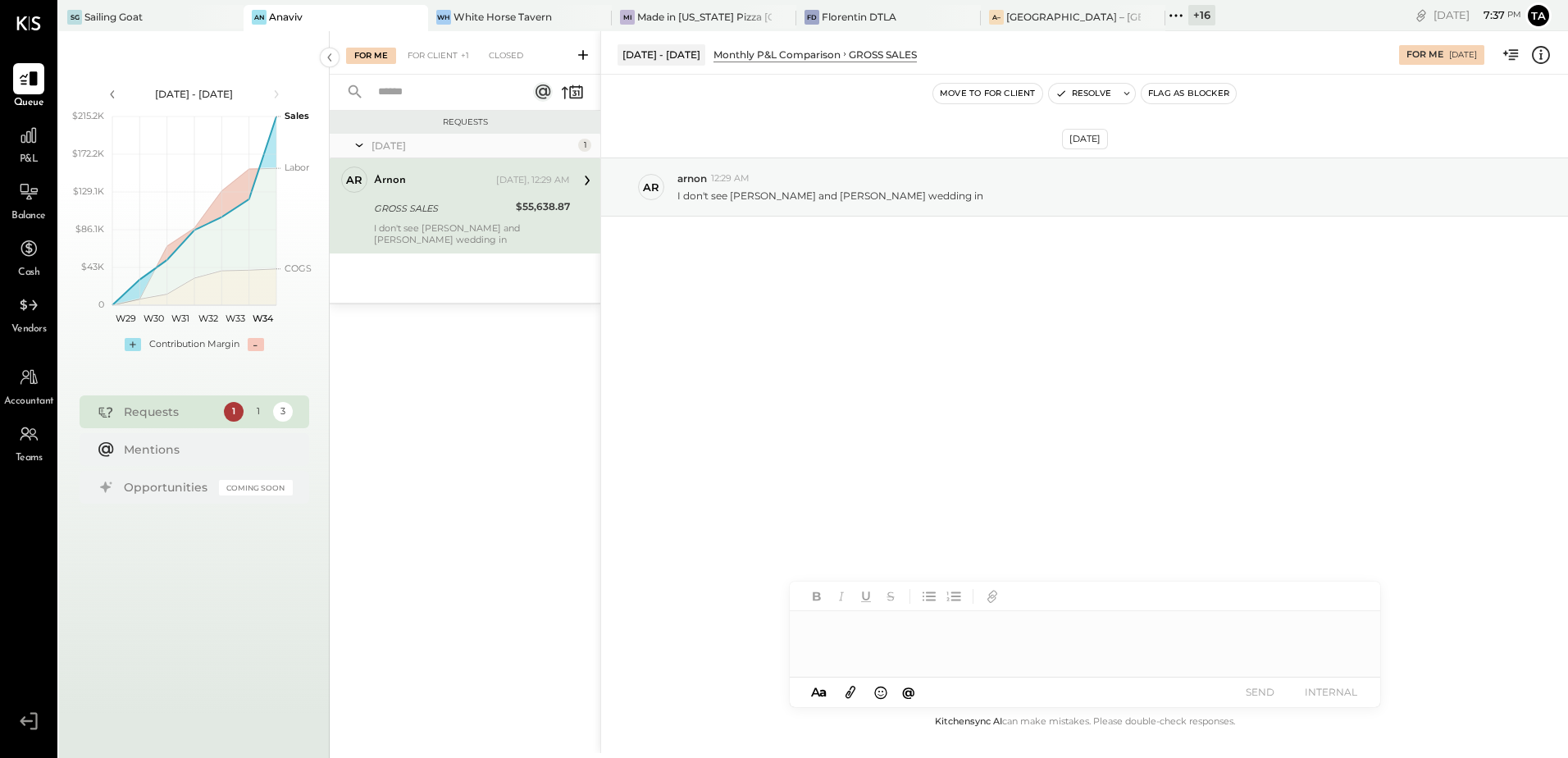
click at [426, 214] on div "GROSS SALES" at bounding box center [442, 208] width 137 height 16
click at [936, 358] on div "[DATE] ar arnon 12:29 AM I don't see [PERSON_NAME] and [PERSON_NAME] wedding in" at bounding box center [1085, 394] width 967 height 637
click at [945, 648] on div at bounding box center [1085, 645] width 591 height 66
click at [1128, 92] on icon at bounding box center [1126, 93] width 12 height 12
type textarea "**********"
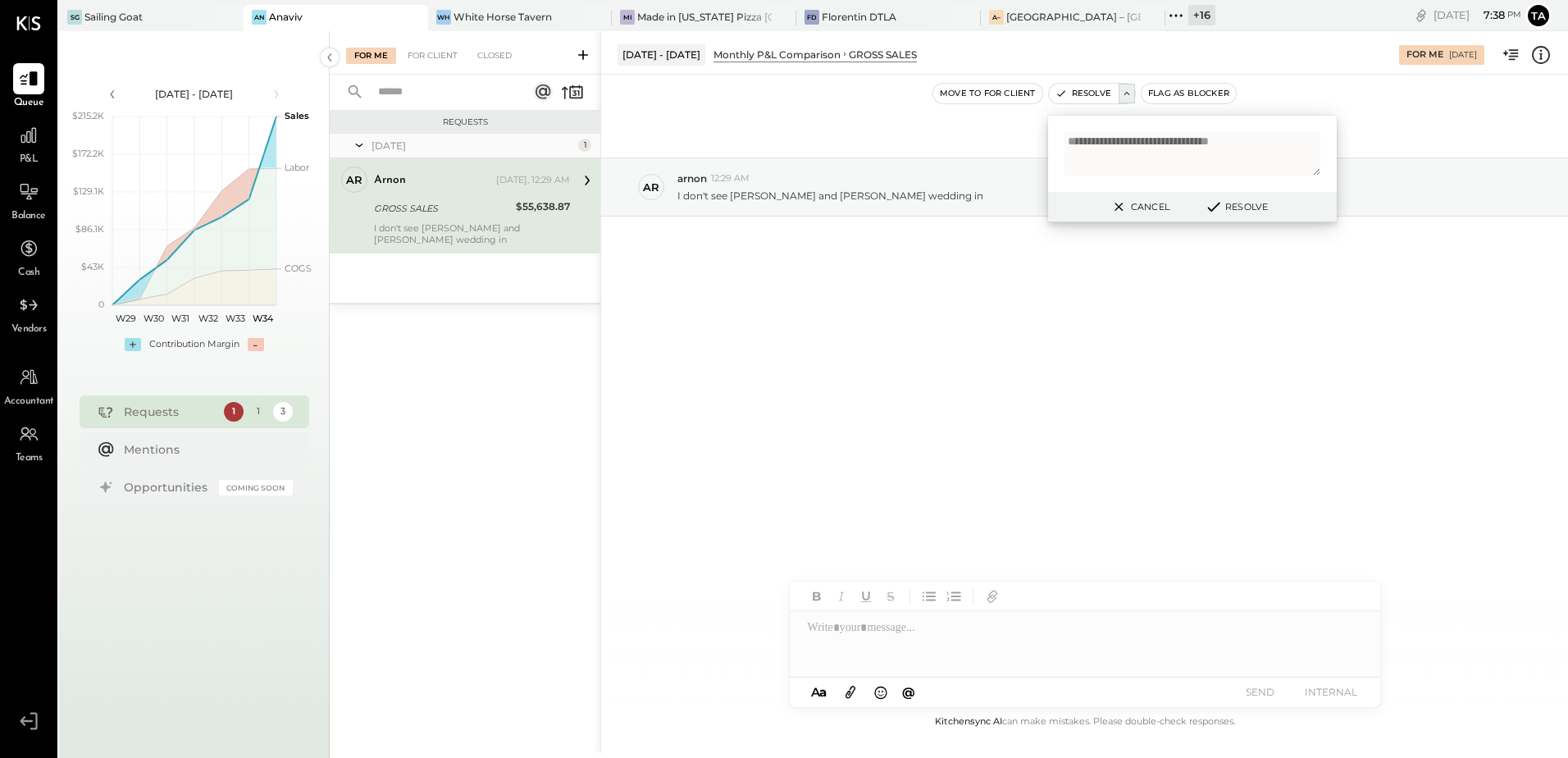
click at [1224, 205] on button "Resolve" at bounding box center [1236, 207] width 74 height 20
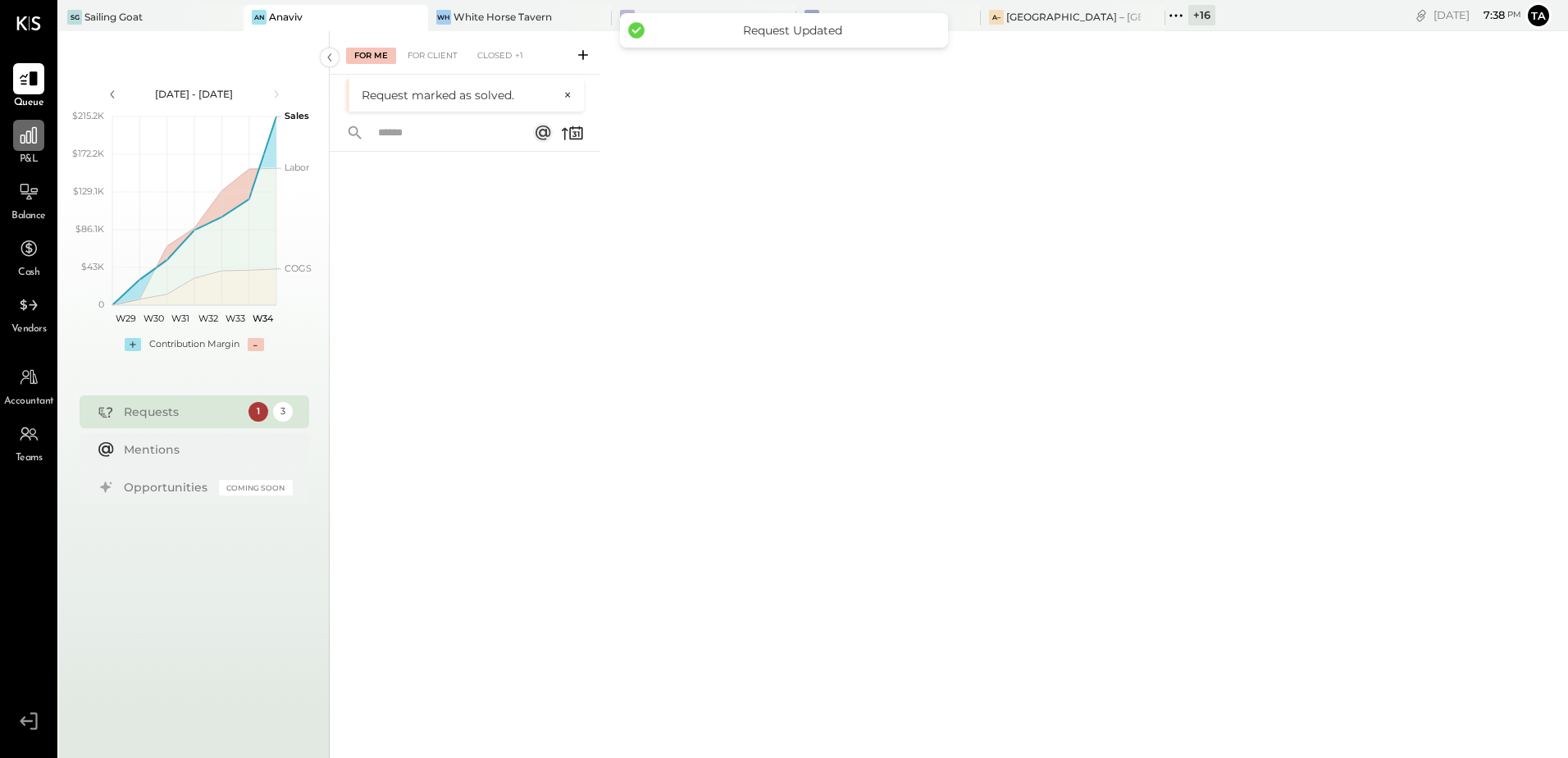
click at [27, 145] on icon at bounding box center [29, 136] width 21 height 21
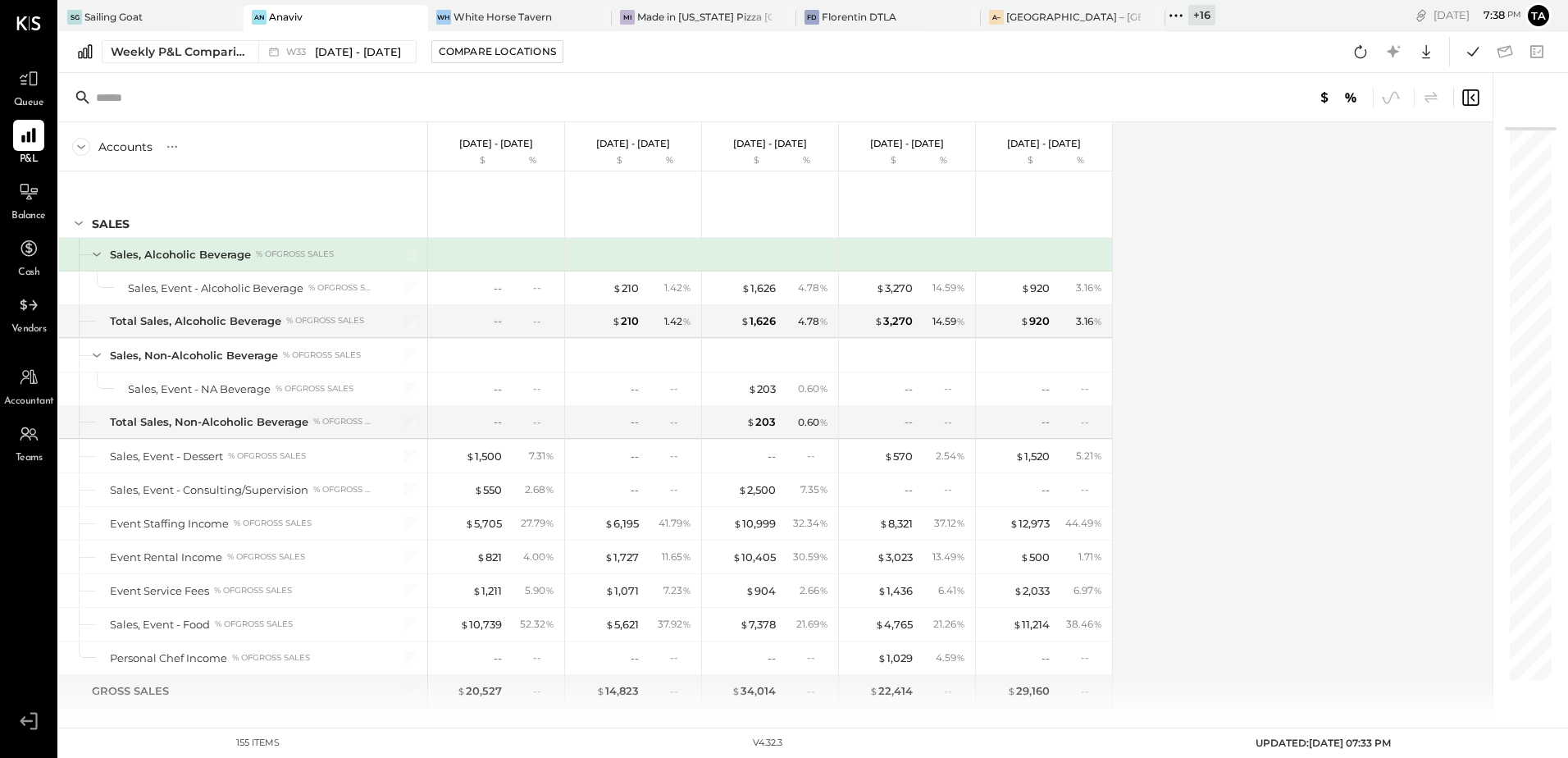
click at [1220, 446] on div "Accounts S % GL [DATE] - [DATE] $ % [DATE] - [DATE] $ % [DATE] - [DATE] $ % [DA…" at bounding box center [776, 420] width 1436 height 596
click at [1360, 60] on icon at bounding box center [1361, 52] width 21 height 21
click at [1470, 60] on icon at bounding box center [1473, 52] width 21 height 21
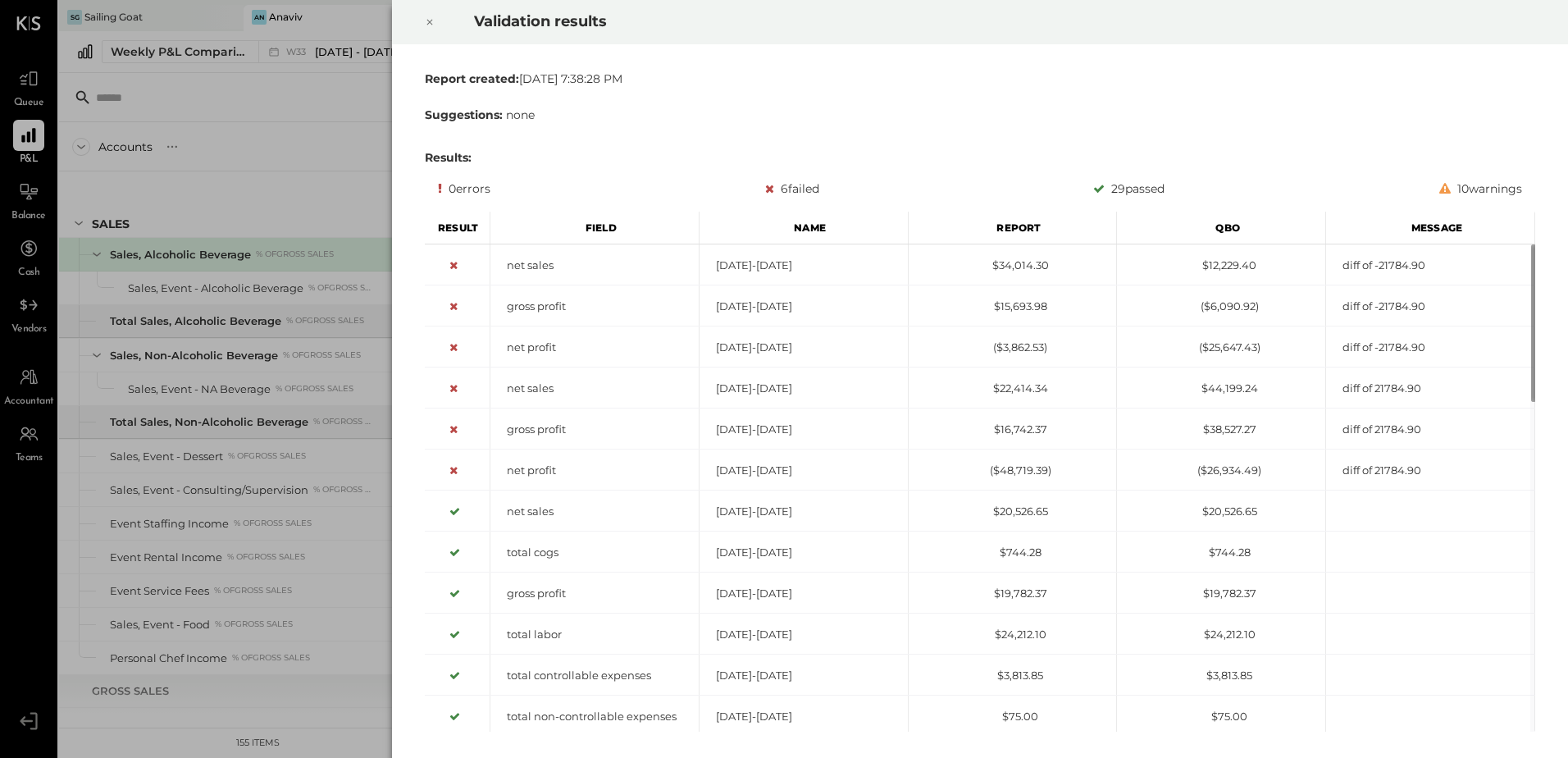
click at [427, 21] on icon at bounding box center [429, 22] width 10 height 20
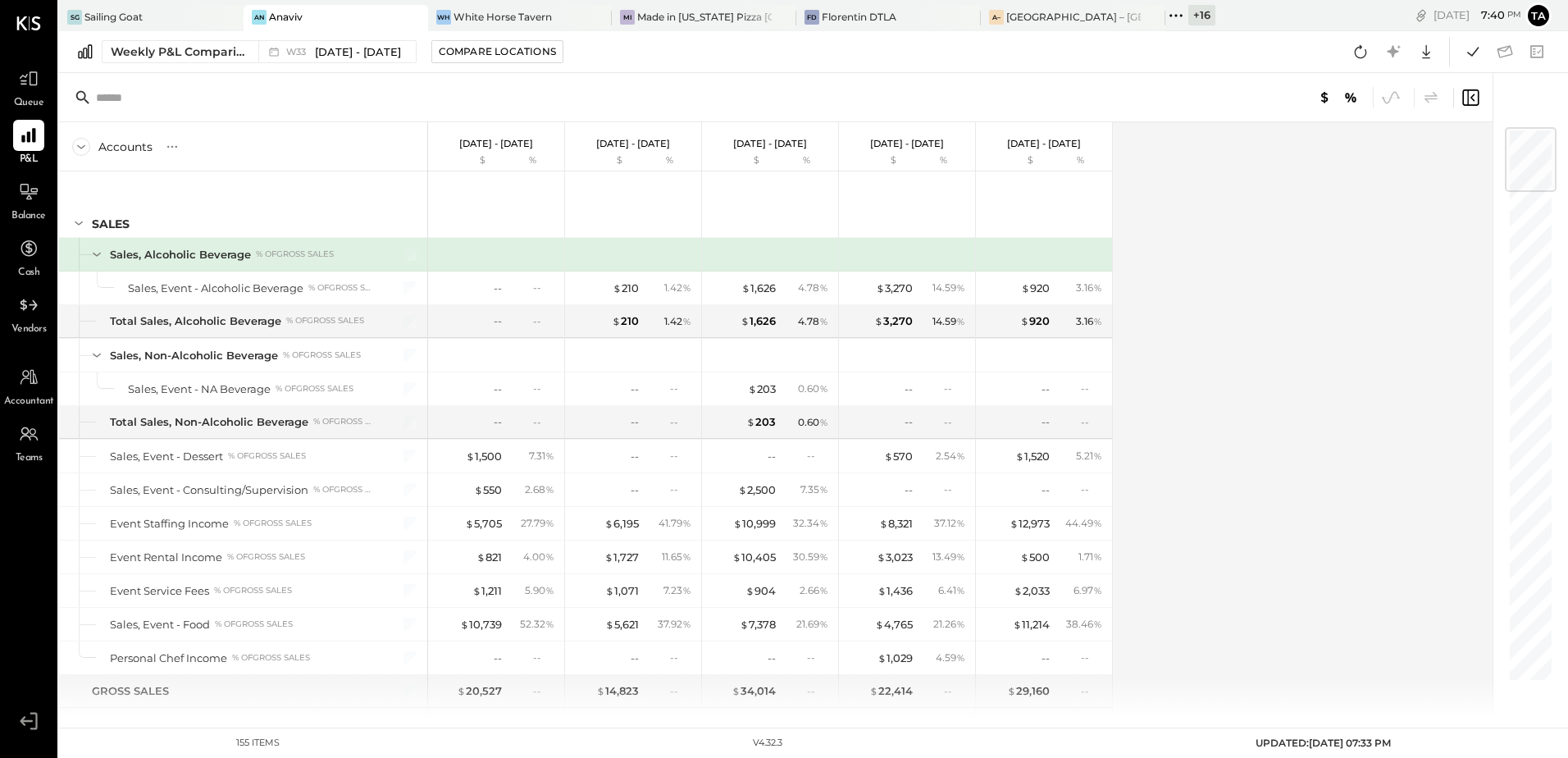
click at [1405, 249] on div "Accounts S % GL [DATE] - [DATE] $ % [DATE] - [DATE] $ % [DATE] - [DATE] $ % [DA…" at bounding box center [776, 420] width 1436 height 596
click at [1357, 52] on icon at bounding box center [1361, 52] width 21 height 21
click at [35, 187] on icon at bounding box center [29, 192] width 21 height 21
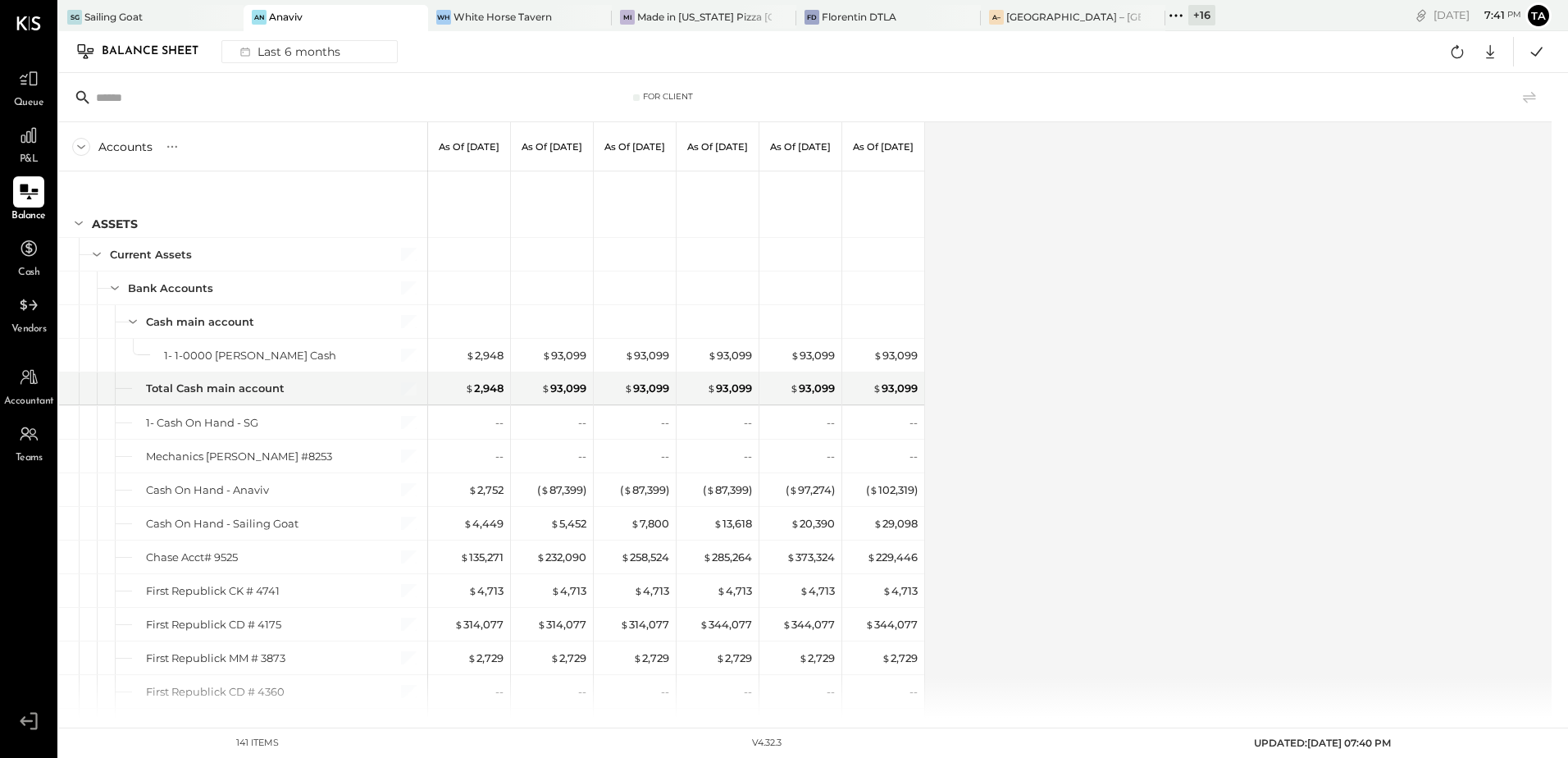
click at [1181, 514] on div "Accounts S GL As of [DATE] As of [DATE] As of [DATE] As of [DATE] As of [DATE] …" at bounding box center [806, 420] width 1495 height 596
click at [26, 142] on icon at bounding box center [29, 135] width 16 height 16
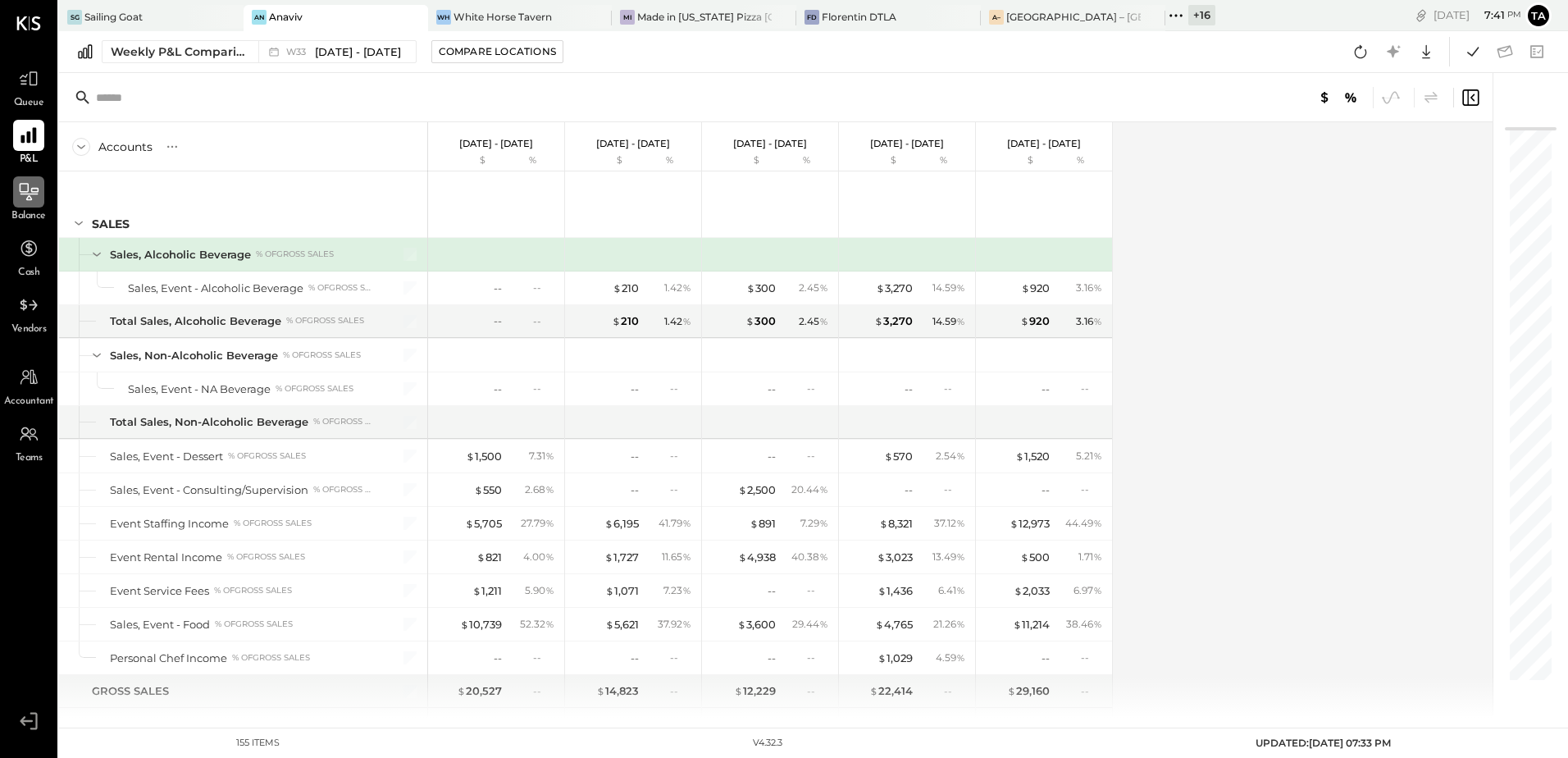
click at [1362, 485] on div "Accounts S % GL [DATE] - [DATE] $ % [DATE] - [DATE] $ % [DATE] - [DATE] $ % [DA…" at bounding box center [776, 420] width 1436 height 596
click at [1358, 58] on icon at bounding box center [1361, 52] width 21 height 21
click at [1264, 363] on div "Accounts S % GL [DATE] - [DATE] $ % [DATE] - [DATE] $ % [DATE] - [DATE] $ % [DA…" at bounding box center [776, 420] width 1436 height 596
click at [1362, 58] on icon at bounding box center [1361, 52] width 21 height 21
click at [155, 21] on div "SG Sailing Goat" at bounding box center [138, 17] width 160 height 15
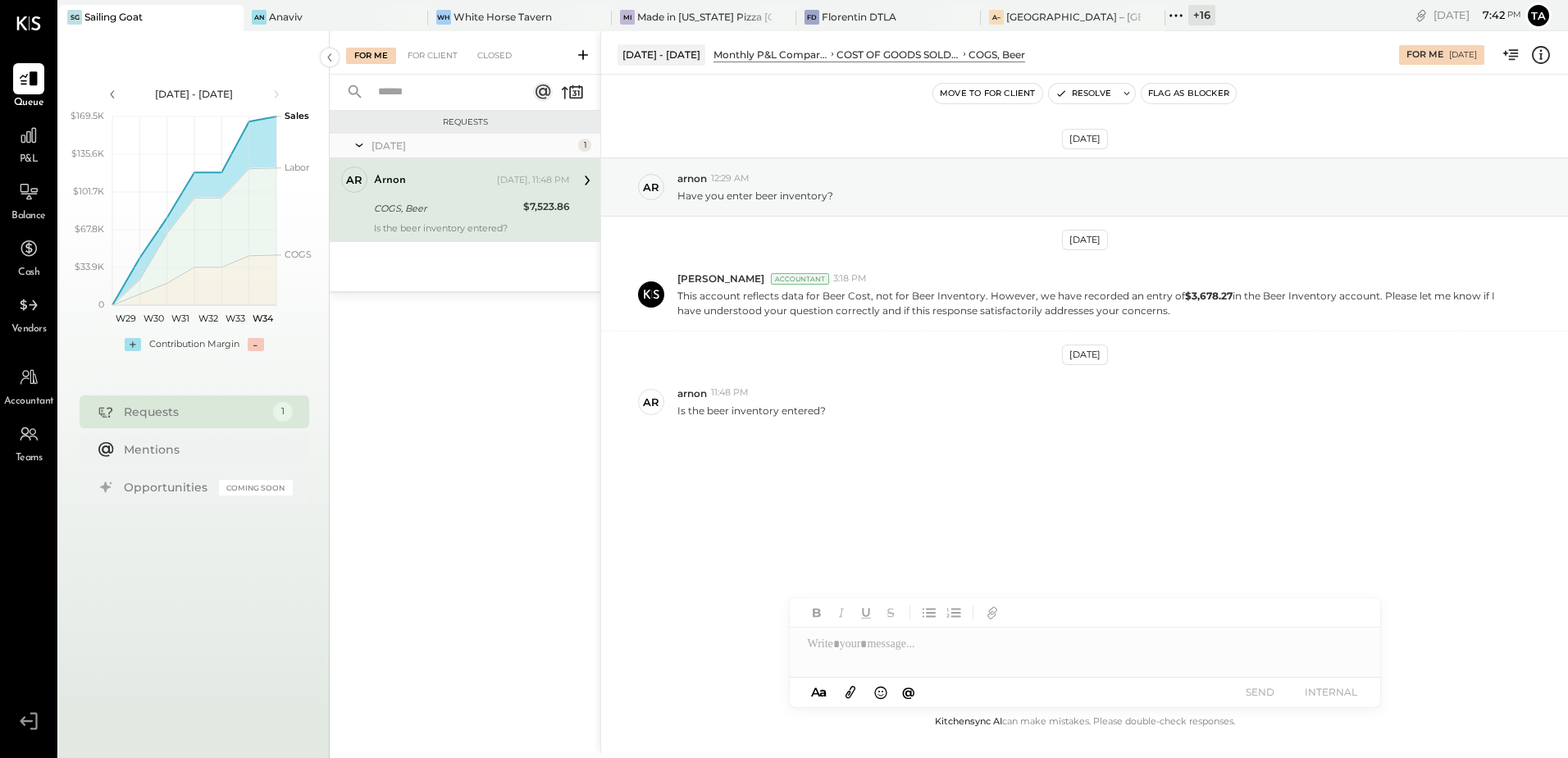
click at [448, 218] on div "arnon [DATE], 11:48 PM COGS, Beer $7,523.86 Is the beer inventory entered?" at bounding box center [472, 200] width 196 height 67
click at [937, 467] on div "[DATE] ar arnon 12:29 AM Have you enter beer inventory? [DATE] [PERSON_NAME] Ac…" at bounding box center [1085, 335] width 967 height 438
click at [731, 415] on p "Is the beer inventory entered?" at bounding box center [751, 411] width 148 height 14
click at [911, 430] on div "ar arnon 11:48 PM Is the beer inventory entered?" at bounding box center [1085, 402] width 967 height 57
click at [759, 415] on p "Is the beer inventory entered?" at bounding box center [751, 411] width 148 height 14
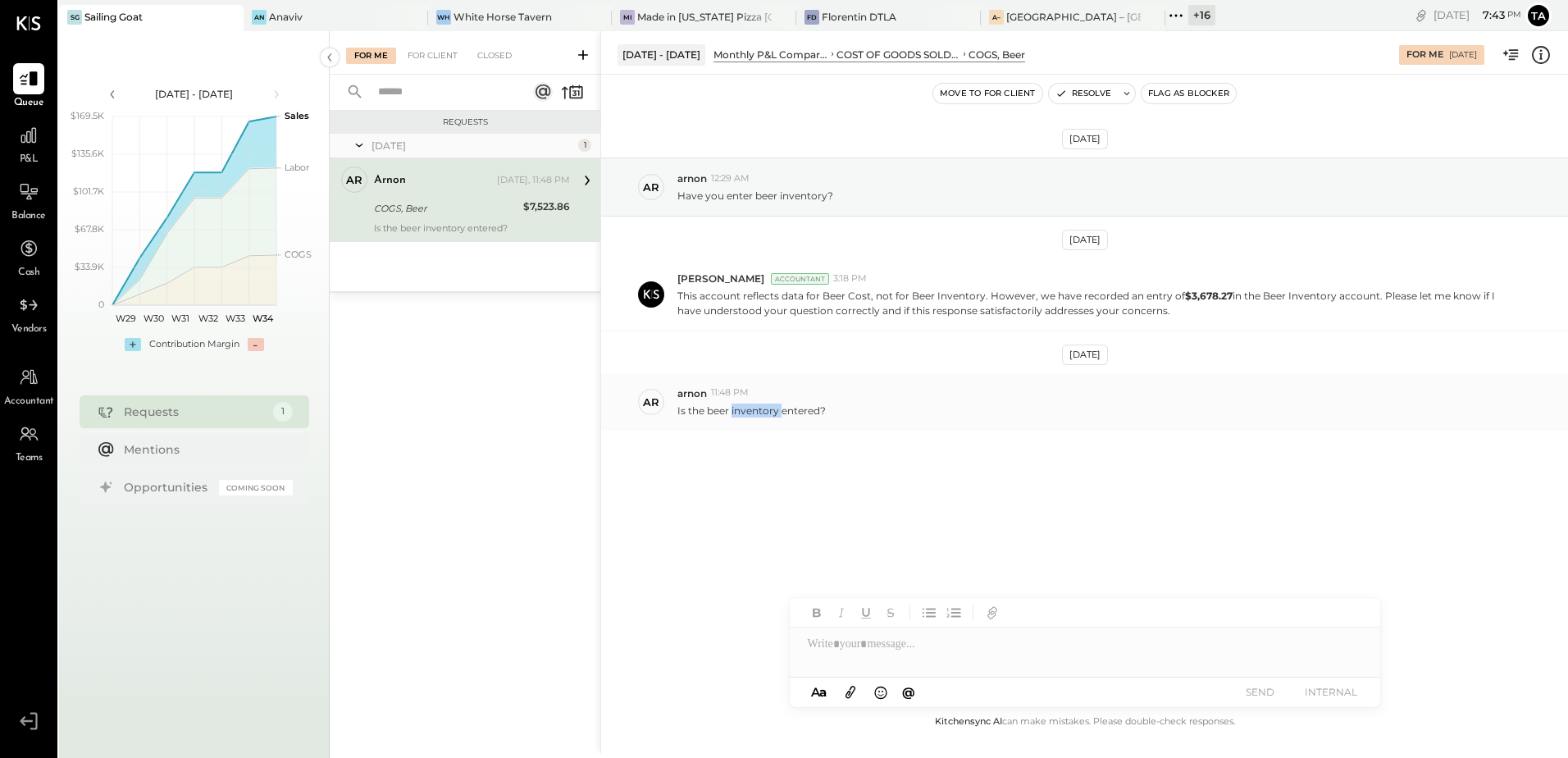
click at [759, 415] on p "Is the beer inventory entered?" at bounding box center [751, 411] width 148 height 14
drag, startPoint x: 759, startPoint y: 415, endPoint x: 898, endPoint y: 507, distance: 166.7
click at [898, 507] on div "[DATE] ar arnon 12:29 AM Have you enter beer inventory? [DATE] [PERSON_NAME] Ac…" at bounding box center [1085, 335] width 967 height 438
click at [926, 659] on div at bounding box center [1085, 644] width 591 height 33
click at [919, 658] on div "**********" at bounding box center [1085, 644] width 591 height 33
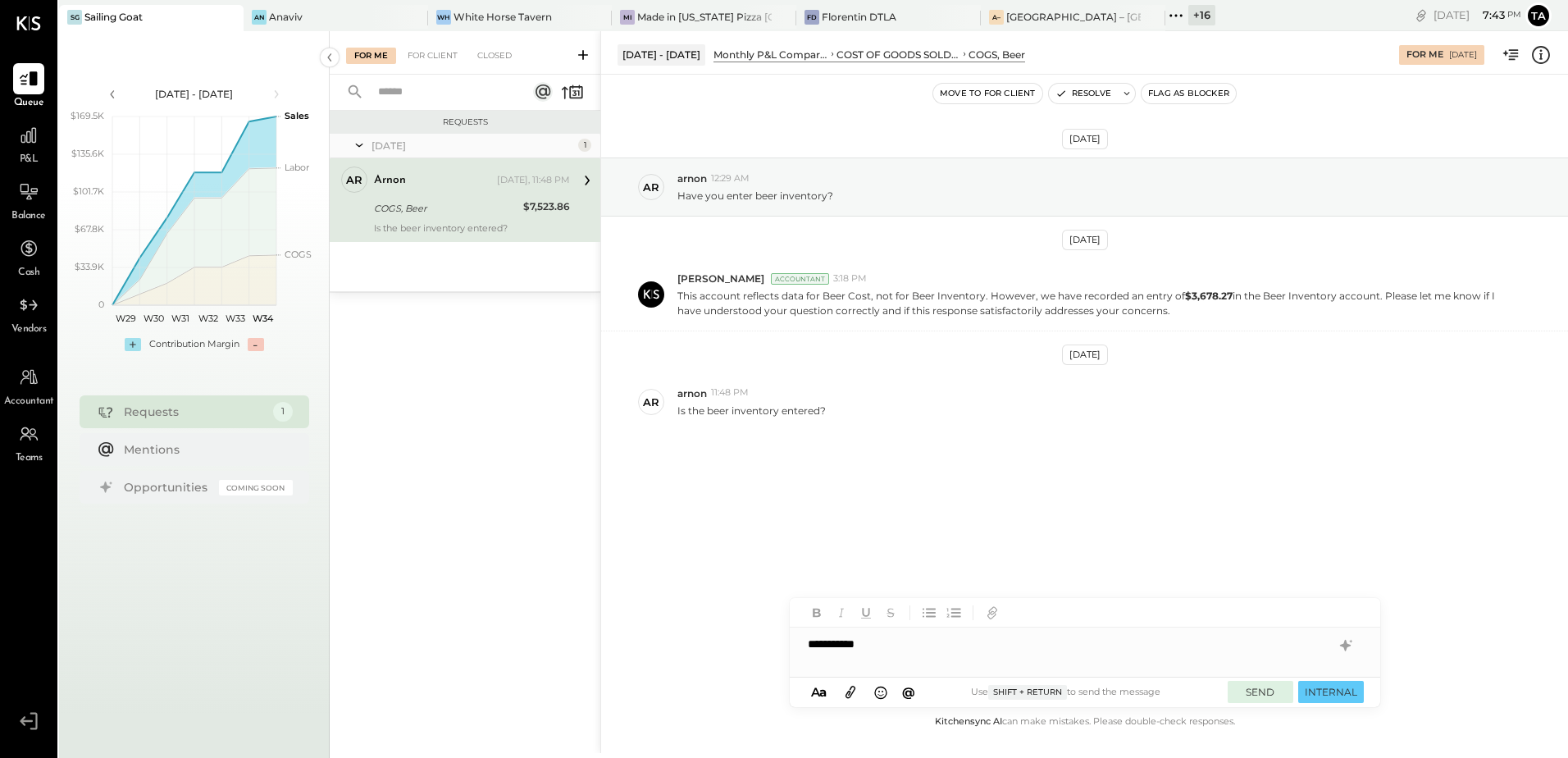
click at [1249, 694] on button "SEND" at bounding box center [1261, 692] width 66 height 22
click at [36, 127] on icon at bounding box center [29, 135] width 16 height 16
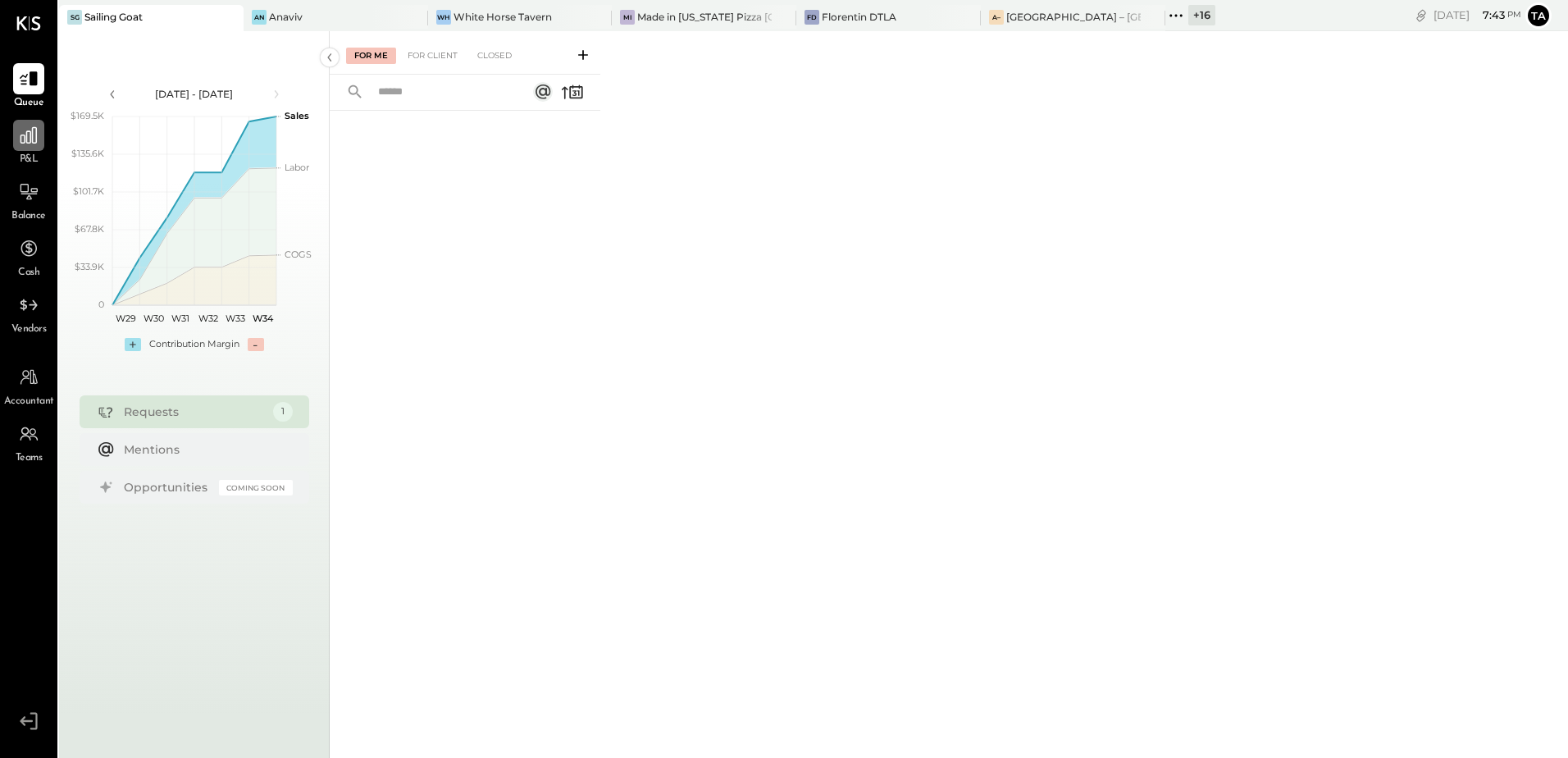
click at [29, 137] on icon at bounding box center [29, 136] width 21 height 21
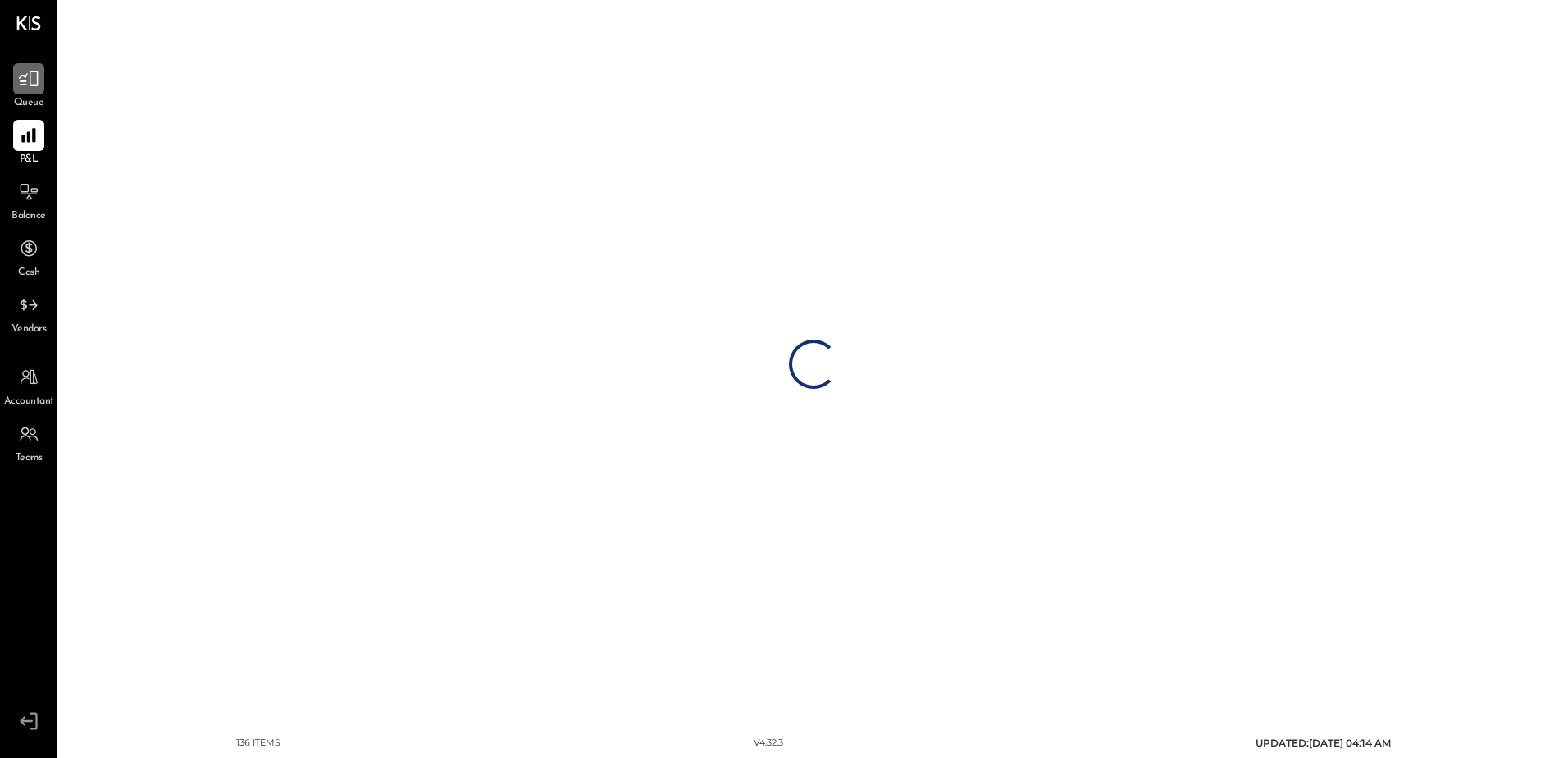
click at [25, 84] on icon at bounding box center [29, 79] width 20 height 15
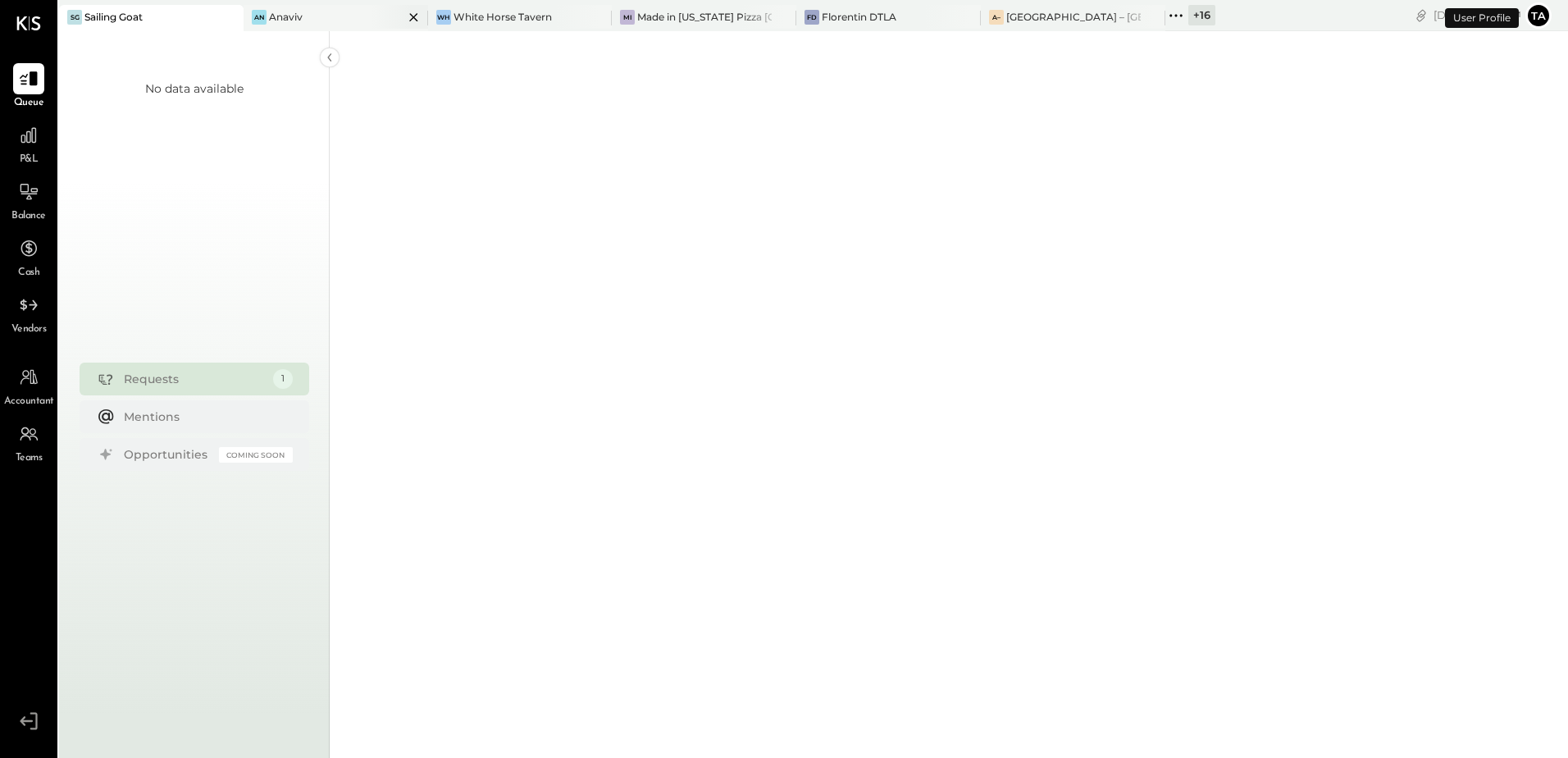
click at [314, 15] on div "An Anaviv" at bounding box center [323, 17] width 160 height 15
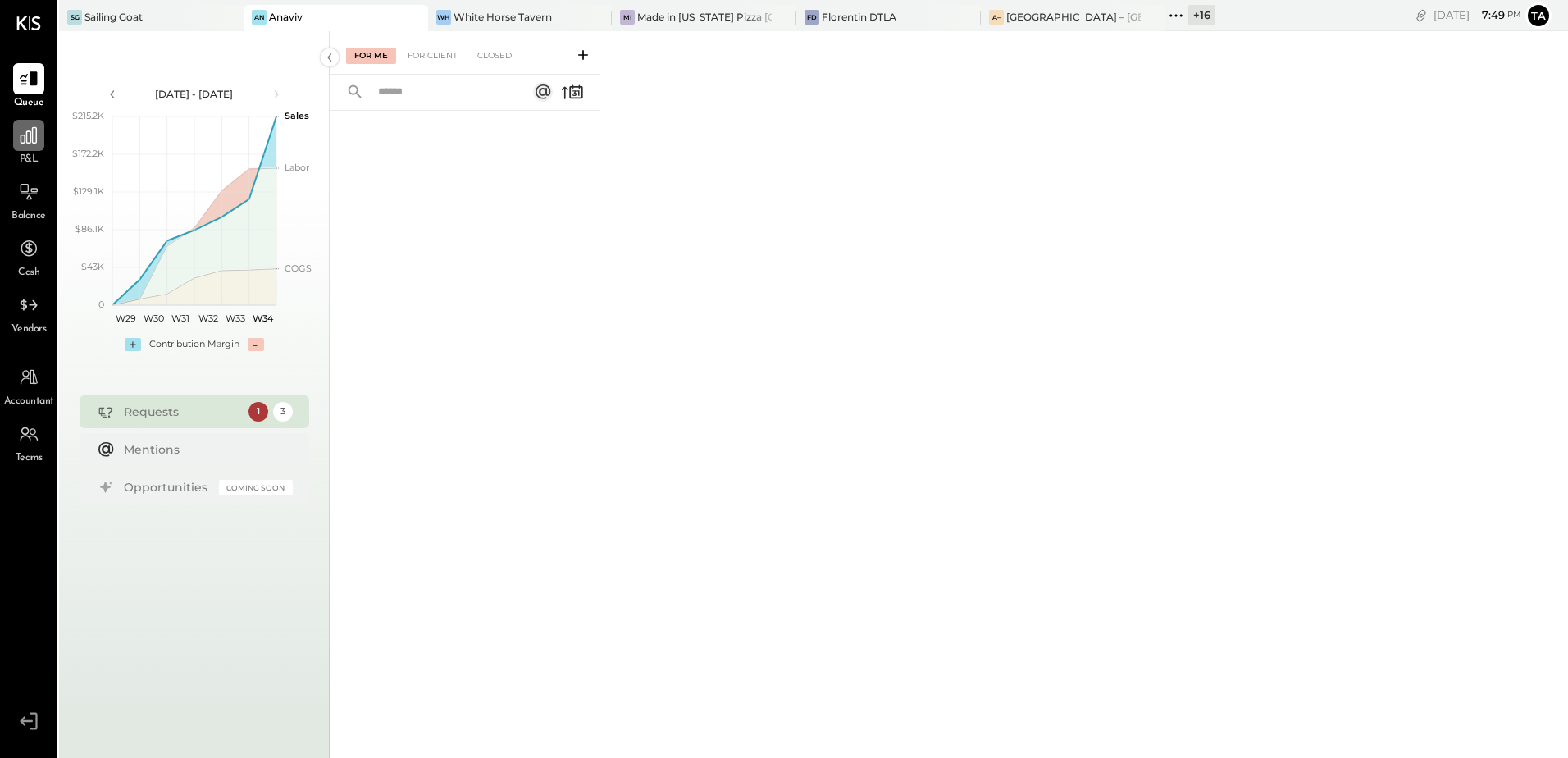
click at [28, 144] on icon at bounding box center [29, 135] width 16 height 16
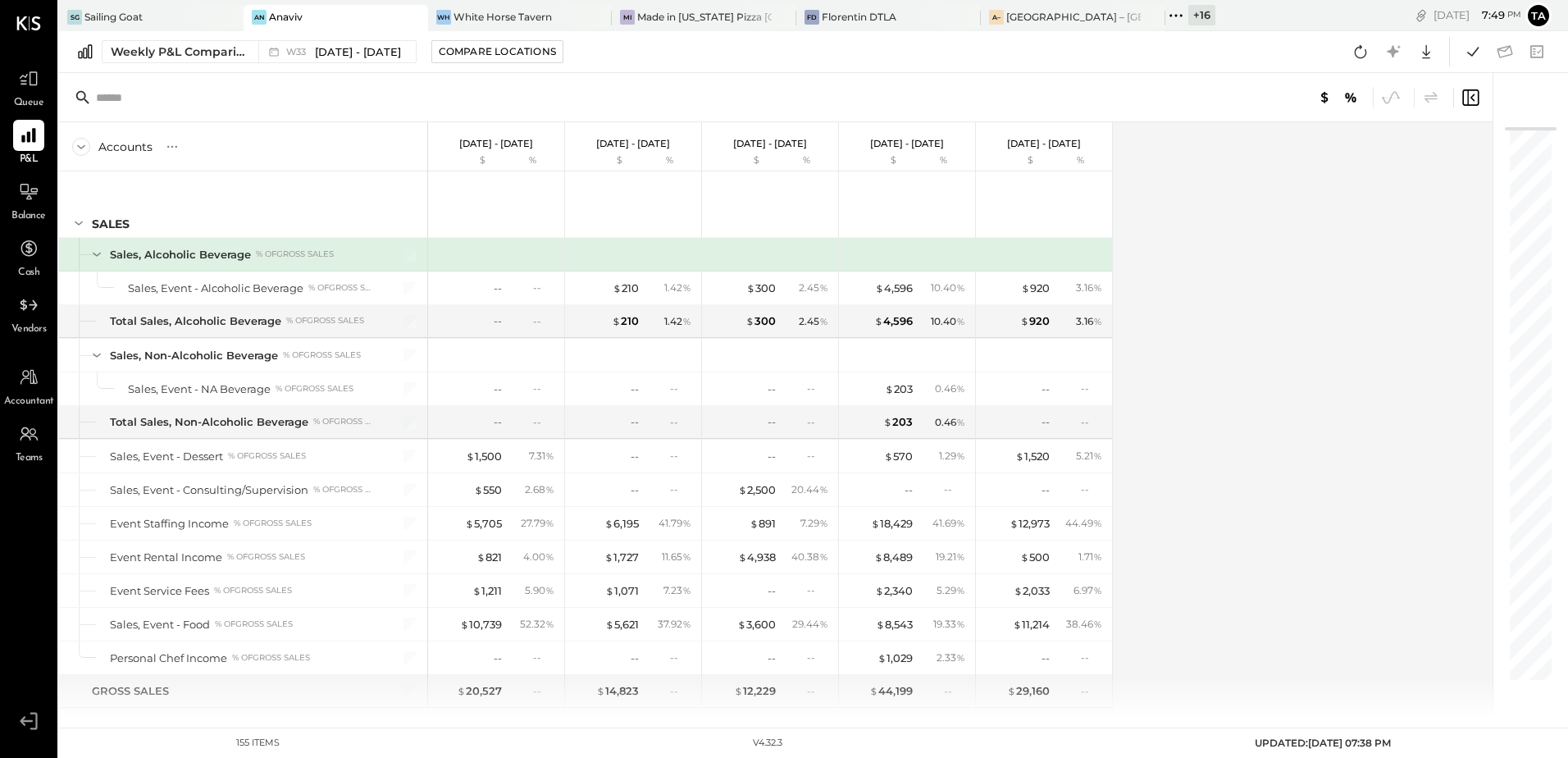
click at [1282, 429] on div "Accounts S % GL [DATE] - [DATE] $ % [DATE] - [DATE] $ % [DATE] - [DATE] $ % [DA…" at bounding box center [776, 420] width 1436 height 596
click at [1356, 57] on icon at bounding box center [1361, 52] width 21 height 21
click at [1358, 54] on icon at bounding box center [1361, 52] width 21 height 21
click at [1479, 54] on icon at bounding box center [1473, 52] width 21 height 21
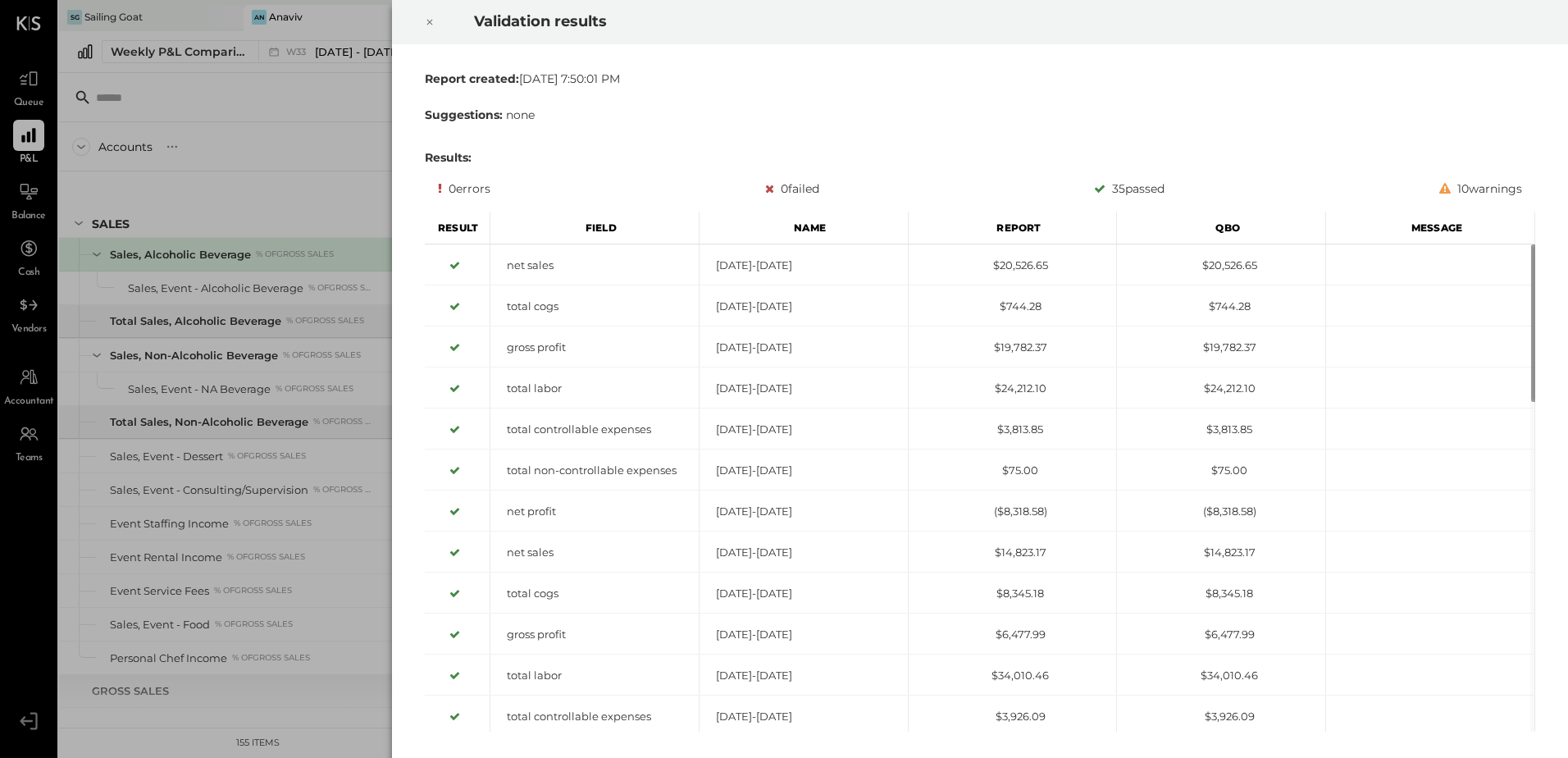
click at [430, 26] on icon at bounding box center [429, 22] width 10 height 20
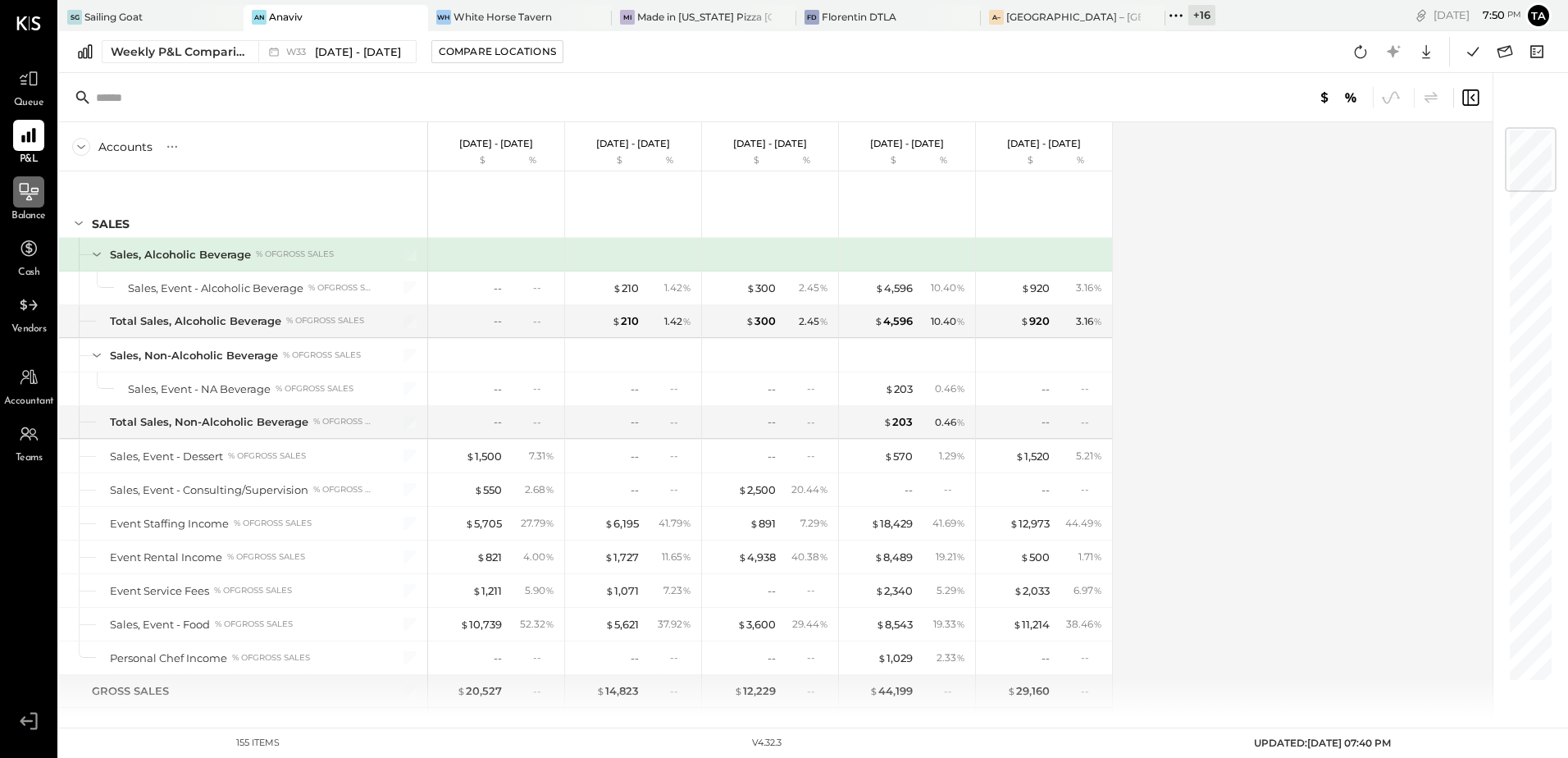
click at [27, 189] on icon at bounding box center [29, 192] width 21 height 21
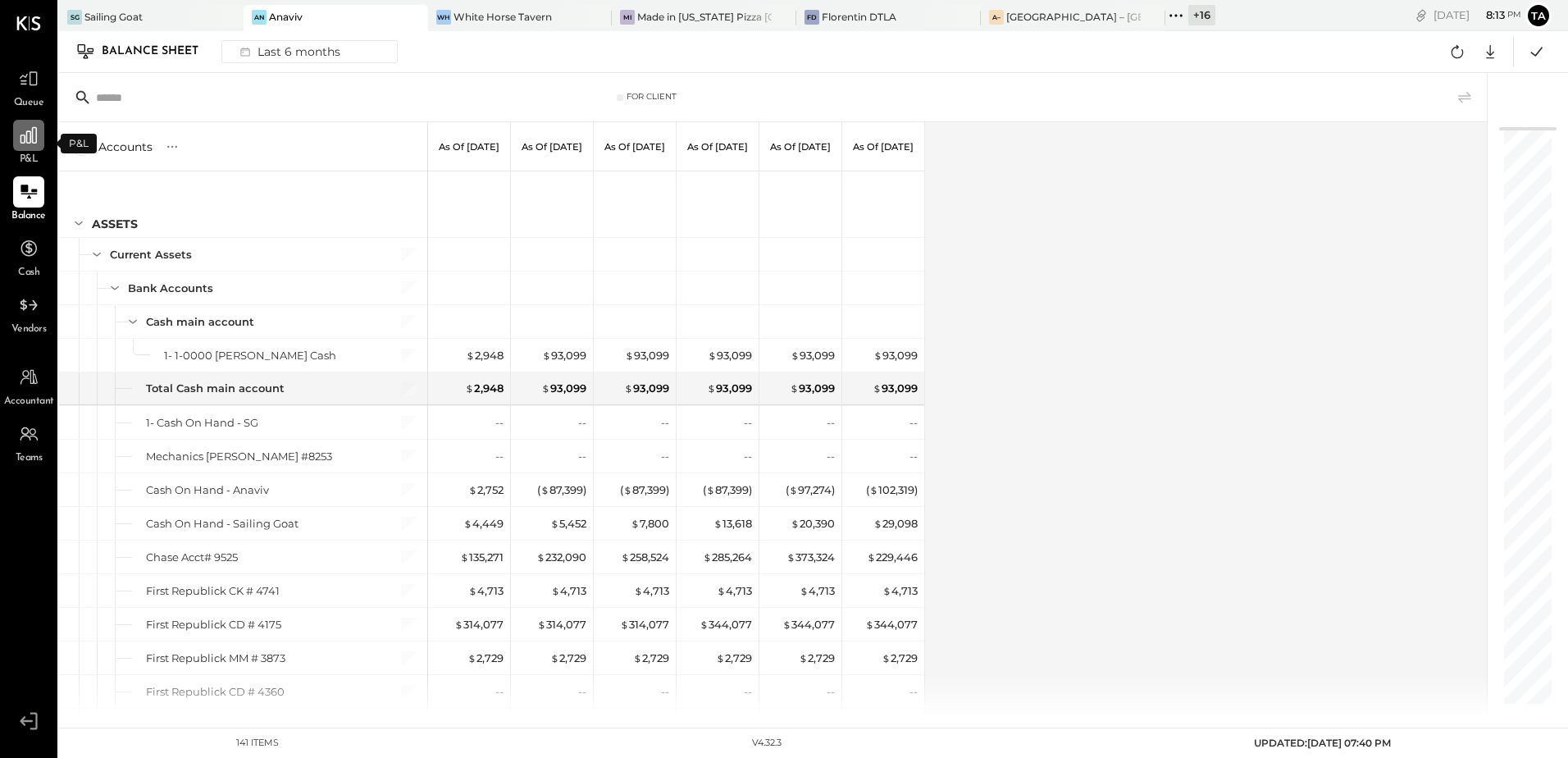
click at [31, 149] on div at bounding box center [29, 135] width 31 height 31
